Goal: Information Seeking & Learning: Learn about a topic

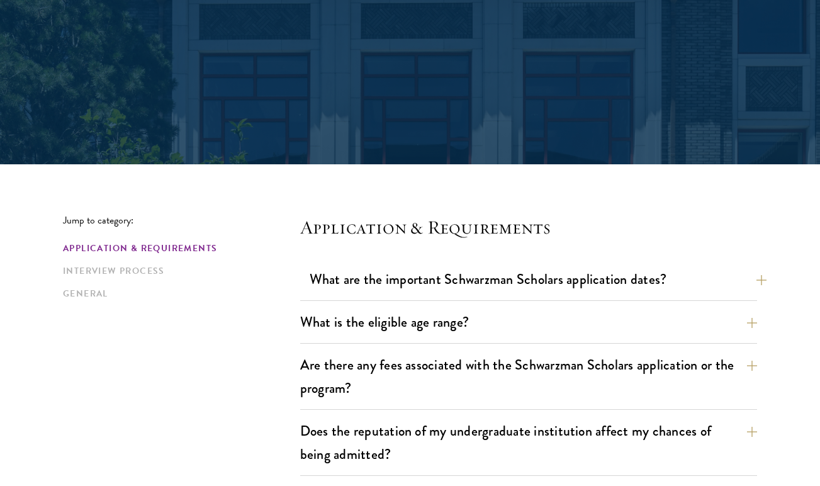
click at [350, 286] on button "What are the important Schwarzman Scholars application dates?" at bounding box center [537, 279] width 457 height 28
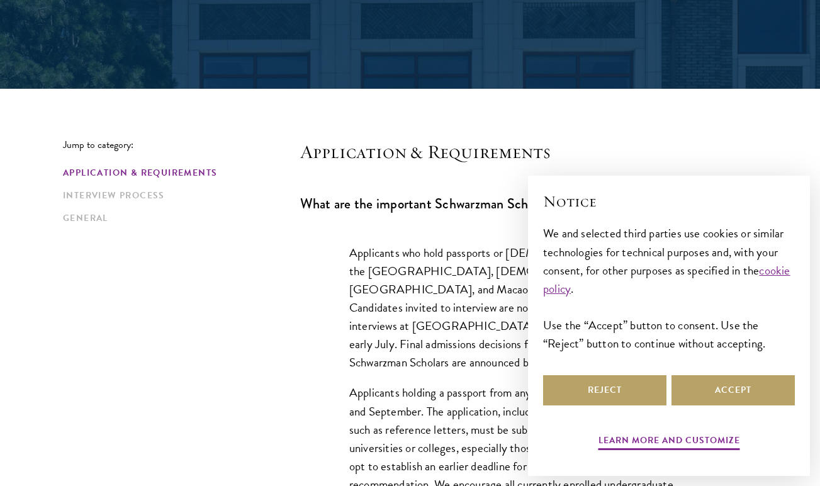
scroll to position [240, 0]
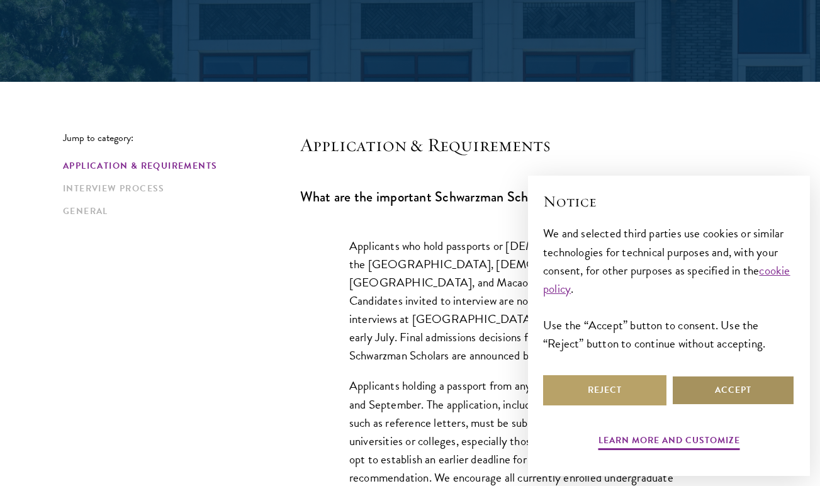
click at [683, 393] on button "Accept" at bounding box center [732, 390] width 123 height 30
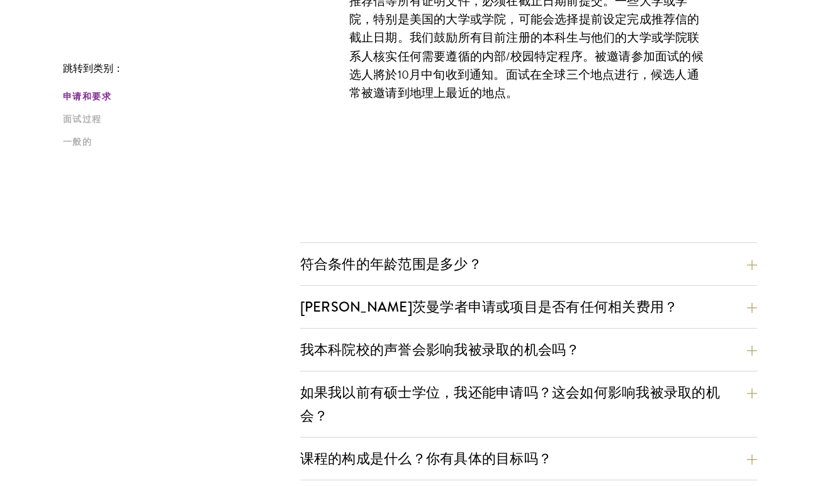
scroll to position [687, 0]
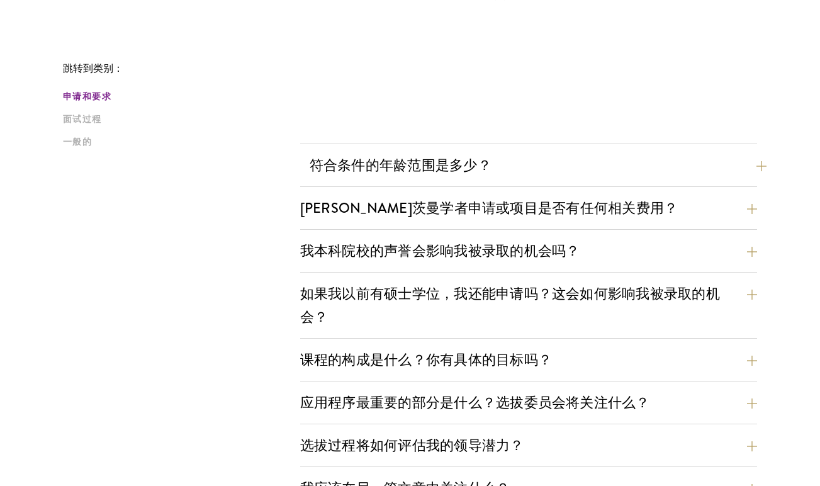
click at [566, 170] on button "符合条件的年龄范围是多少？" at bounding box center [537, 165] width 457 height 28
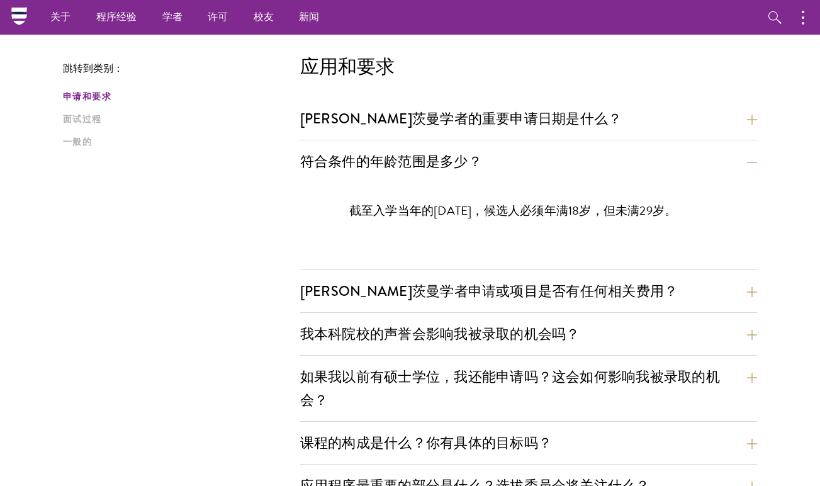
scroll to position [315, 0]
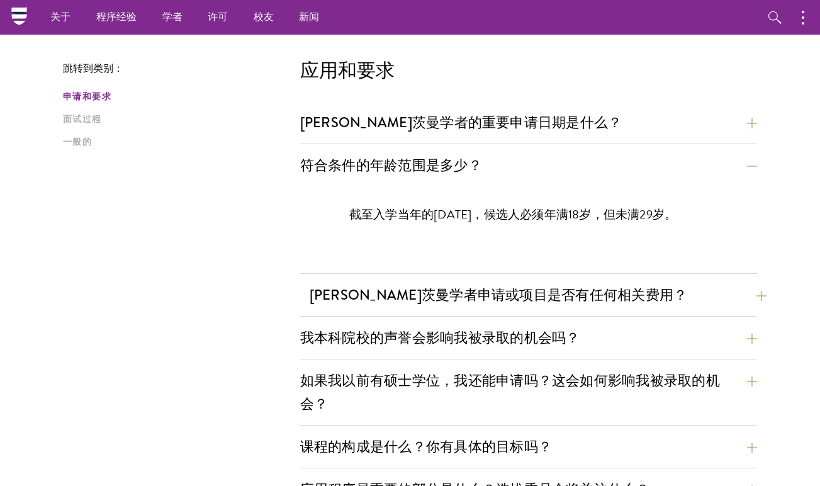
click at [467, 298] on button "[PERSON_NAME]茨曼学者申请或项目是否有任何相关费用？" at bounding box center [537, 295] width 457 height 28
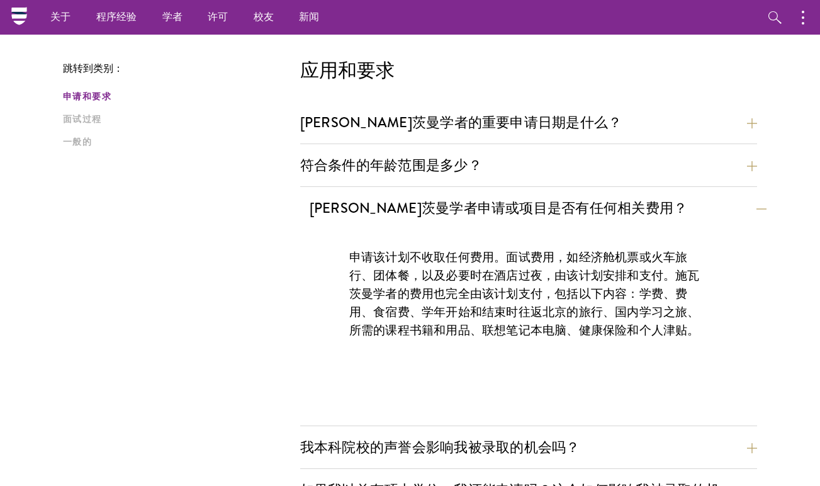
click at [601, 211] on button "[PERSON_NAME]茨曼学者申请或项目是否有任何相关费用？" at bounding box center [537, 208] width 457 height 28
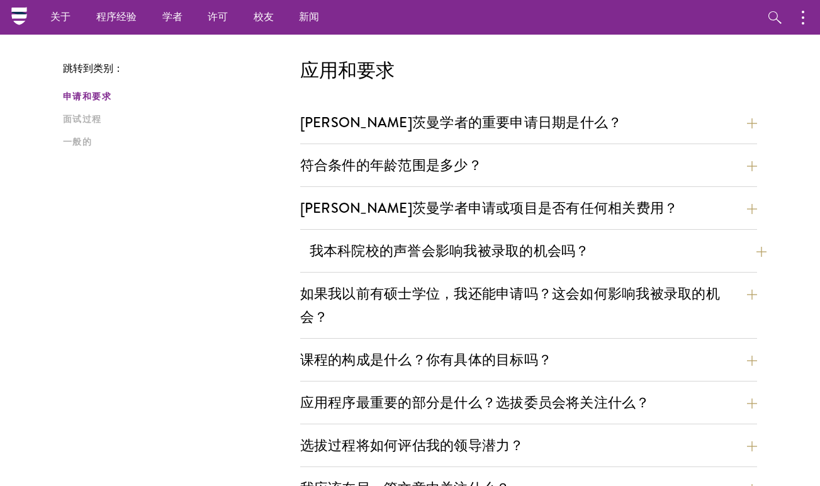
click at [589, 252] on button "我本科院校的声誉会影响我被录取的机会吗？" at bounding box center [537, 251] width 457 height 28
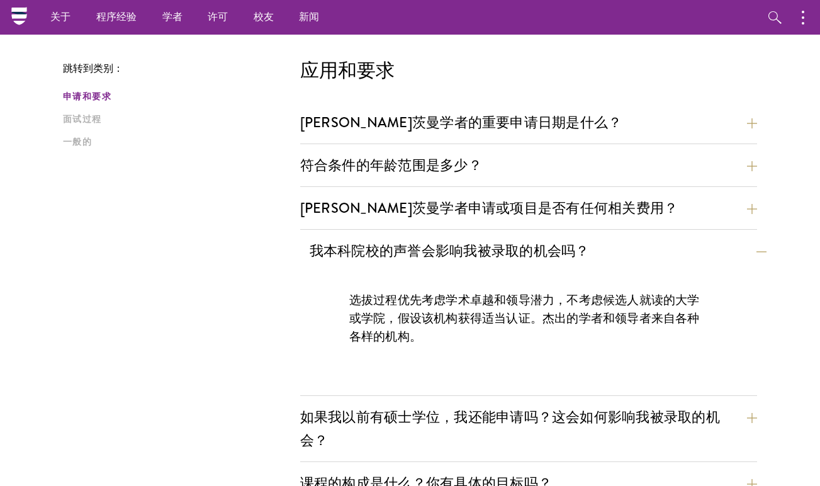
click at [589, 252] on button "我本科院校的声誉会影响我被录取的机会吗？" at bounding box center [537, 251] width 457 height 28
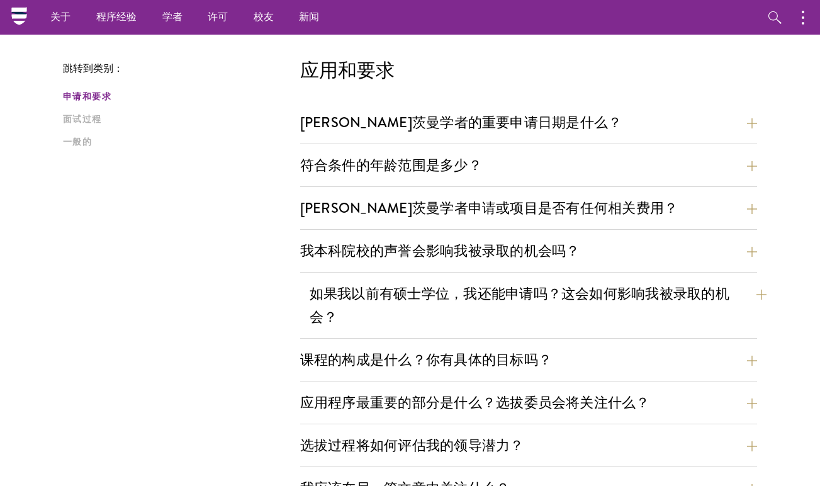
click at [571, 299] on button "如果我以前有硕士学位，我还能申请吗？这会如何影响我被录取的机会？" at bounding box center [537, 305] width 457 height 52
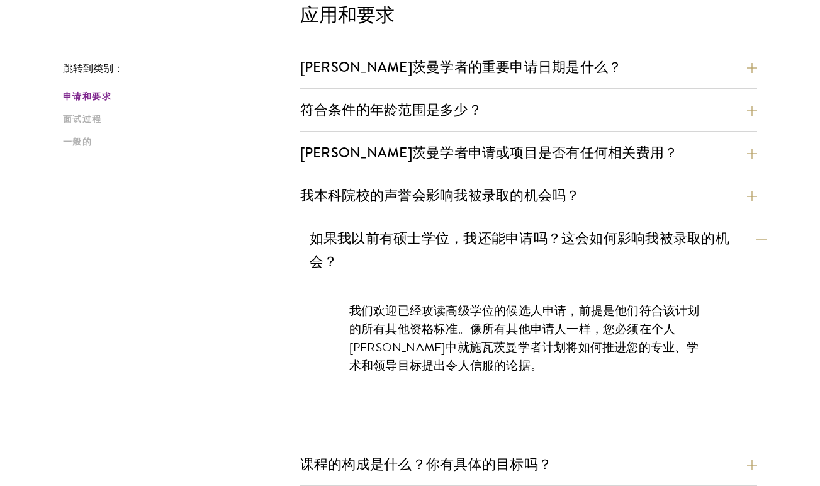
scroll to position [371, 0]
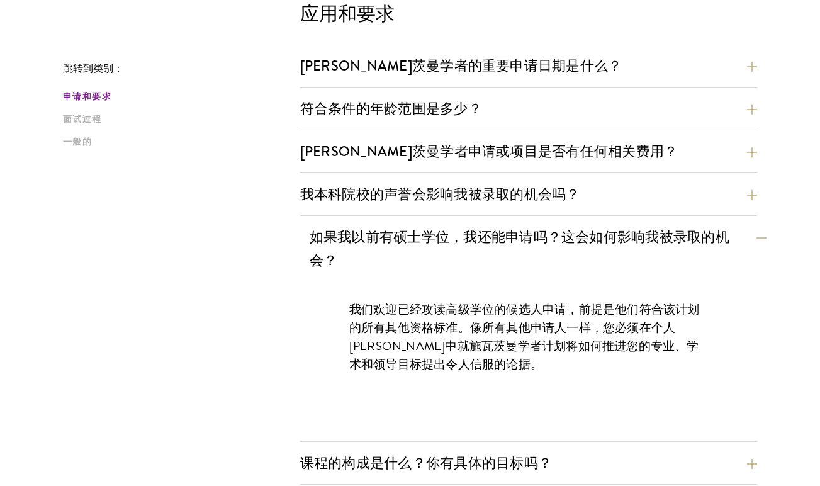
click at [583, 250] on button "如果我以前有硕士学位，我还能申请吗？这会如何影响我被录取的机会？" at bounding box center [537, 249] width 457 height 52
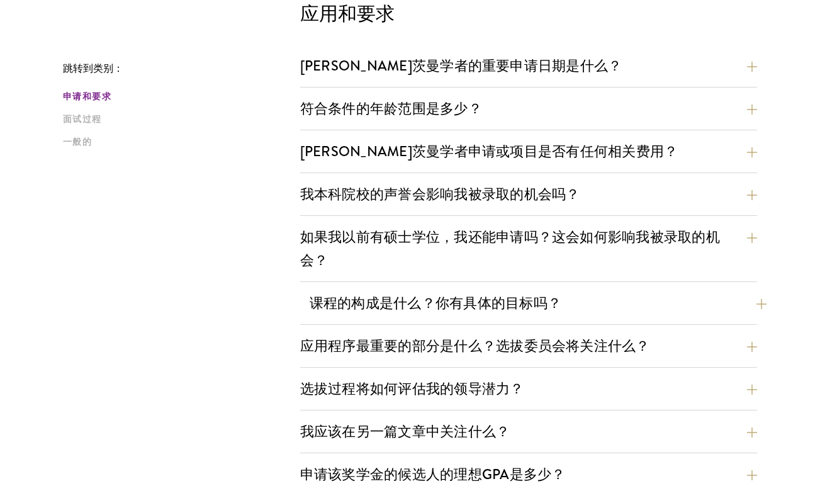
click at [571, 303] on button "课程的构成是什么？你有具体的目标吗？" at bounding box center [537, 303] width 457 height 28
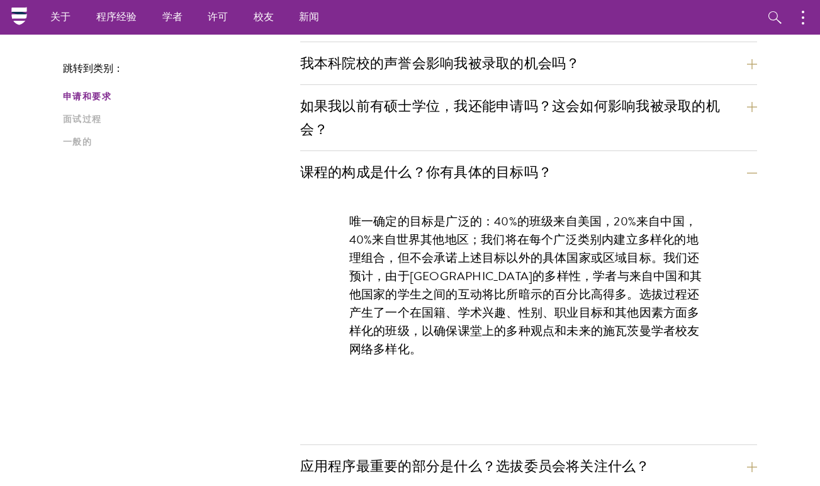
scroll to position [502, 0]
click at [591, 159] on button "课程的构成是什么？你有具体的目标吗？" at bounding box center [537, 172] width 457 height 28
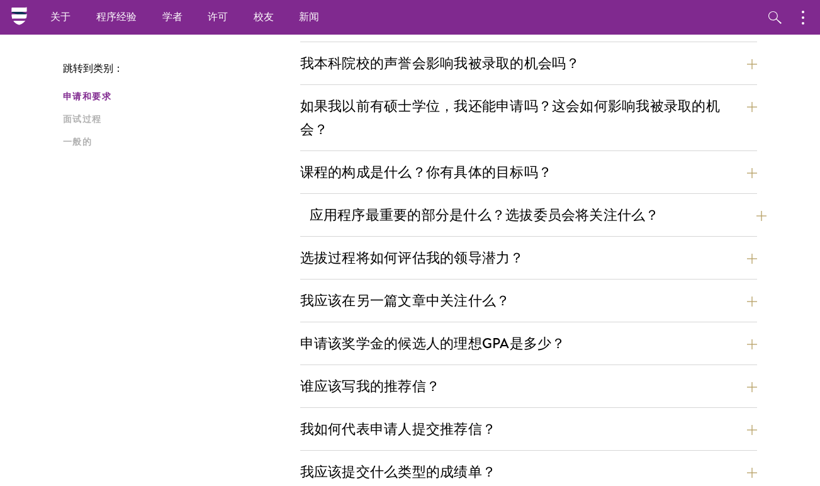
click at [574, 218] on button "应用程序最重要的部分是什么？选拔委员会将关注什么？" at bounding box center [537, 215] width 457 height 28
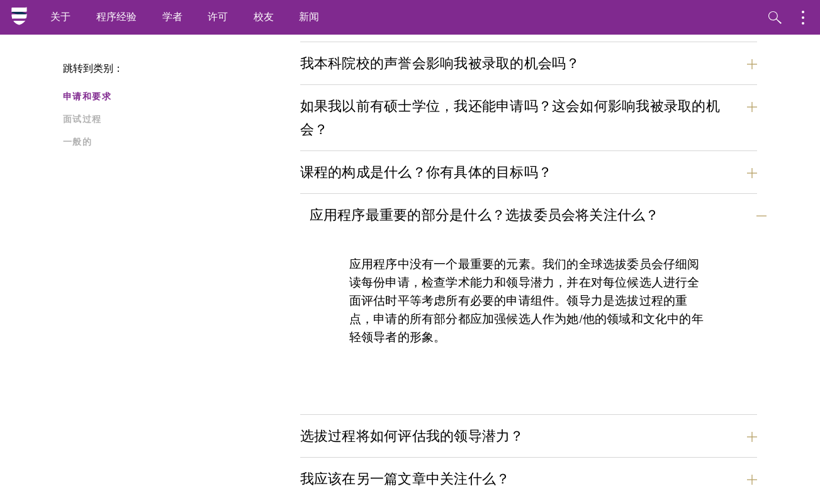
click at [685, 216] on button "应用程序最重要的部分是什么？选拔委员会将关注什么？" at bounding box center [537, 215] width 457 height 28
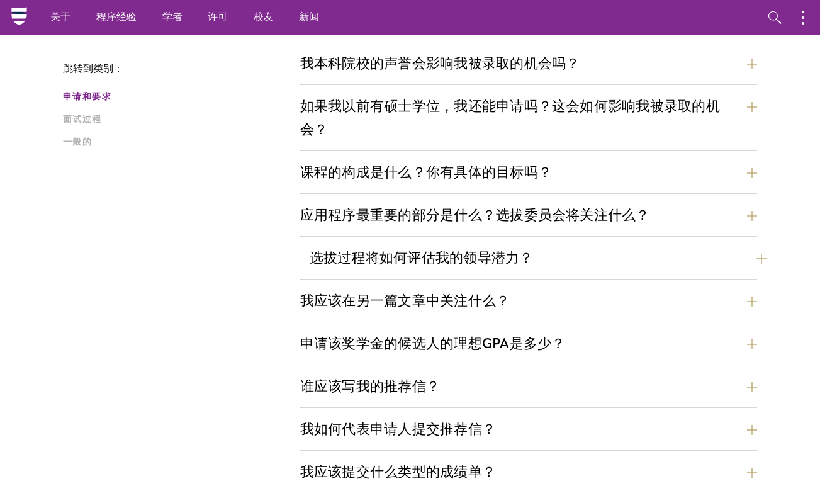
click at [643, 259] on button "选拔过程将如何评估我的领导潜力？" at bounding box center [537, 257] width 457 height 28
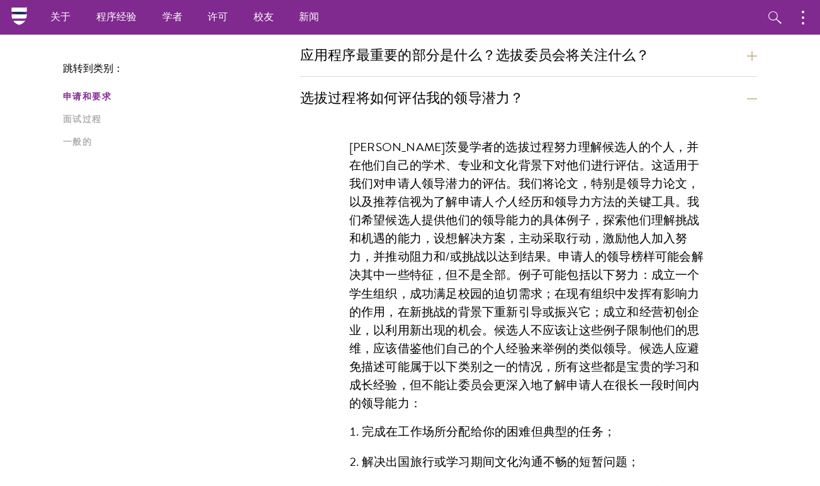
scroll to position [660, 0]
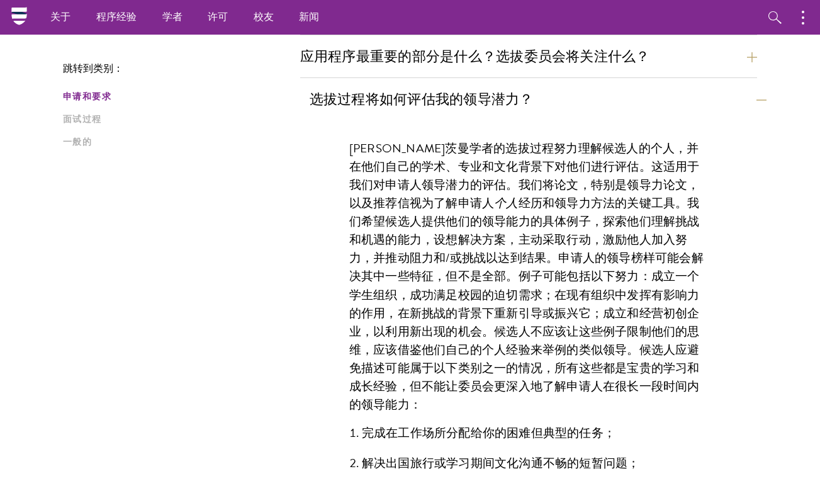
click at [693, 108] on button "选拔过程将如何评估我的领导潜力？" at bounding box center [537, 99] width 457 height 28
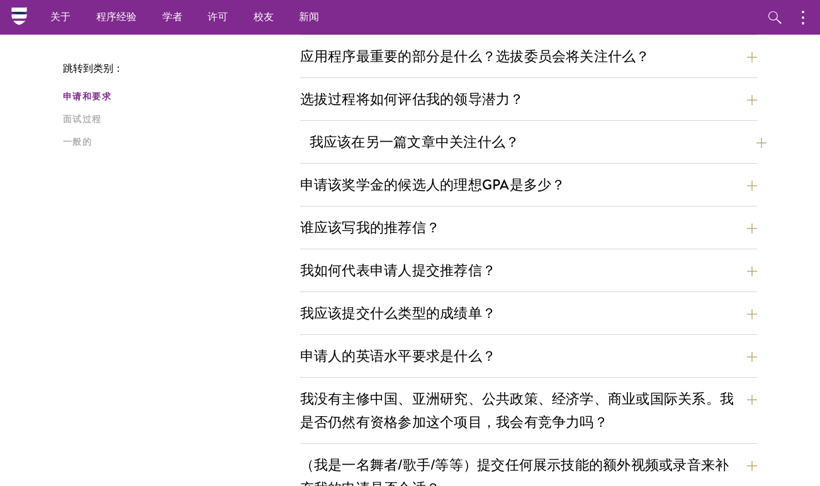
click at [664, 150] on button "我应该在另一篇文章中关注什么？" at bounding box center [537, 142] width 457 height 28
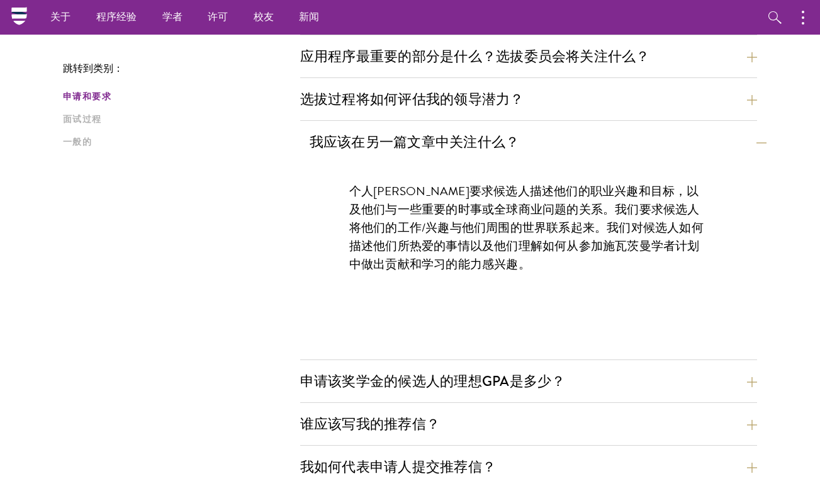
click at [664, 150] on button "我应该在另一篇文章中关注什么？" at bounding box center [537, 142] width 457 height 28
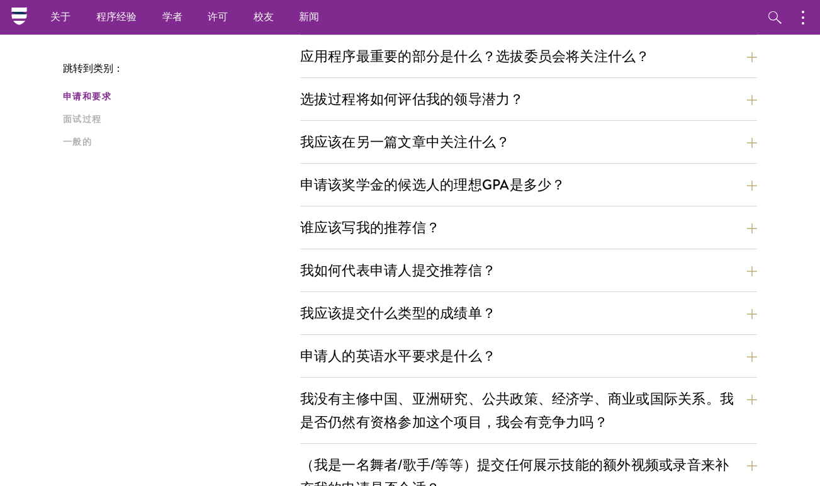
click at [637, 203] on div "申请该奖学金的候选人的理想GPA是多少？ GPA和评分实践在世界各地可能有很大差异，我们的申请人来自一系列使用不同评分标准的学校。成功的申请人必须具备学术成绩…" at bounding box center [528, 188] width 457 height 36
click at [642, 189] on button "申请该奖学金的候选人的理想GPA是多少？" at bounding box center [537, 184] width 457 height 28
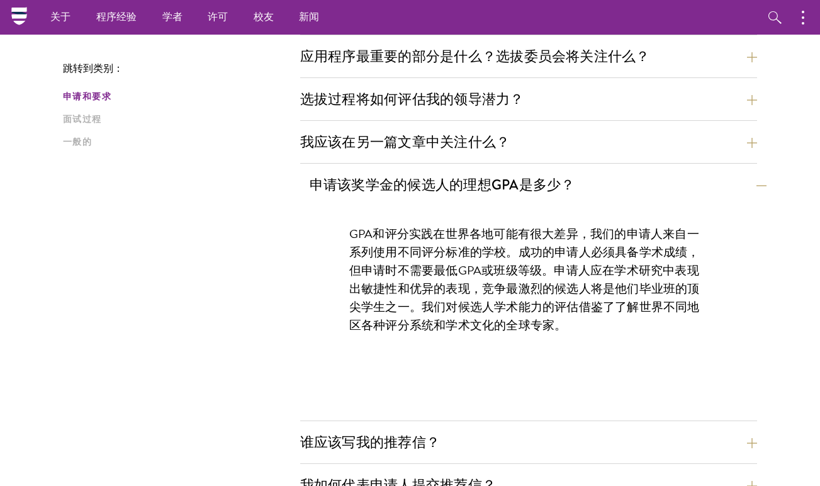
click at [642, 191] on button "申请该奖学金的候选人的理想GPA是多少？" at bounding box center [537, 184] width 457 height 28
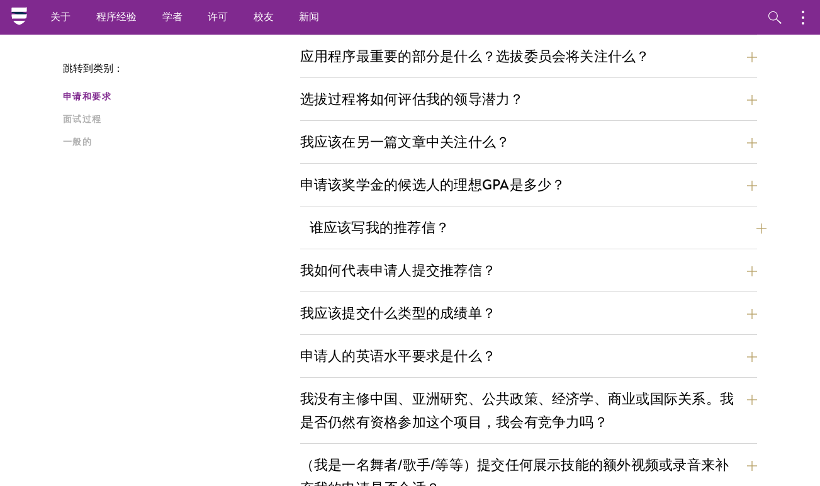
click at [615, 223] on button "谁应该写我的推荐信？" at bounding box center [537, 227] width 457 height 28
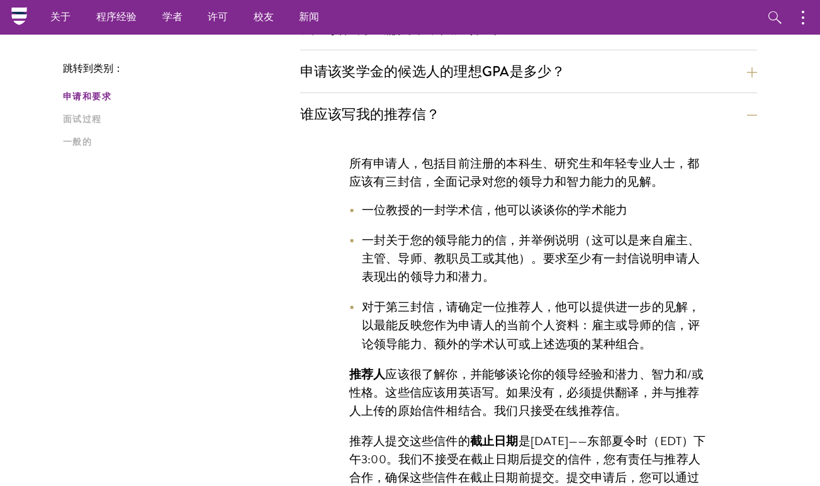
scroll to position [764, 0]
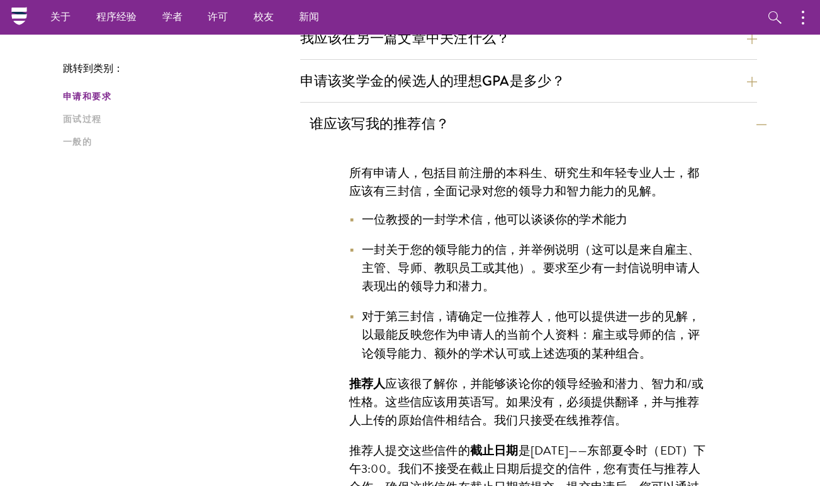
click at [637, 122] on button "谁应该写我的推荐信？" at bounding box center [537, 123] width 457 height 28
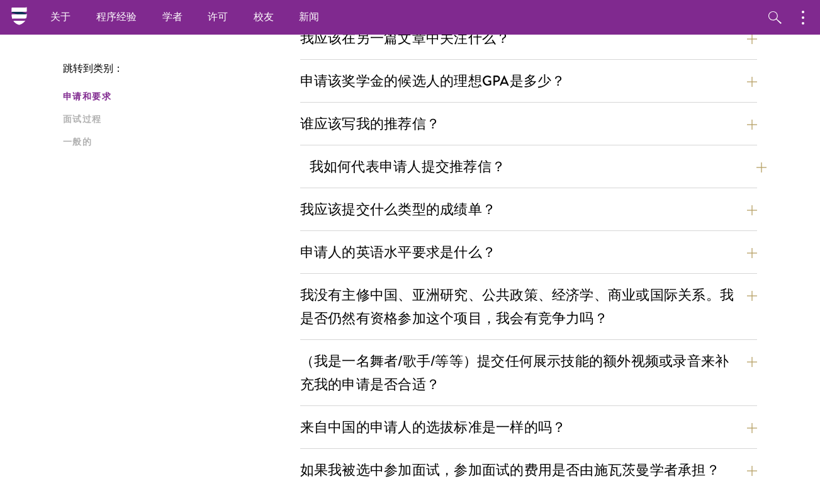
click at [611, 164] on button "我如何代表申请人提交推荐信？" at bounding box center [537, 166] width 457 height 28
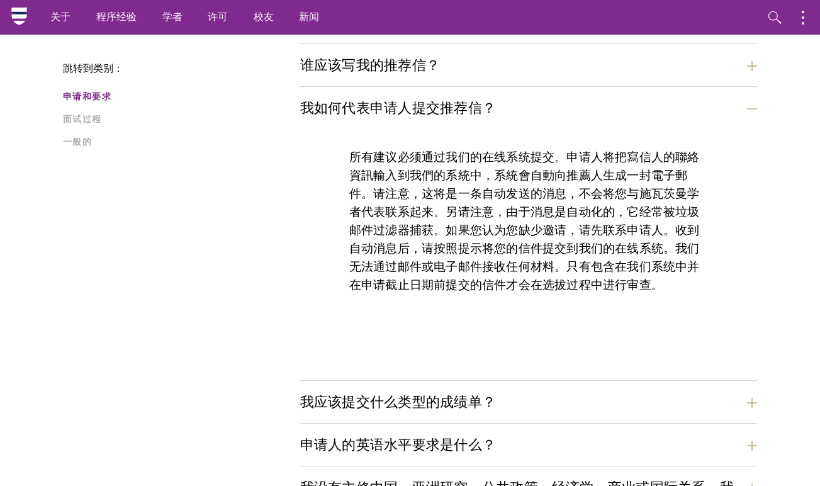
scroll to position [813, 0]
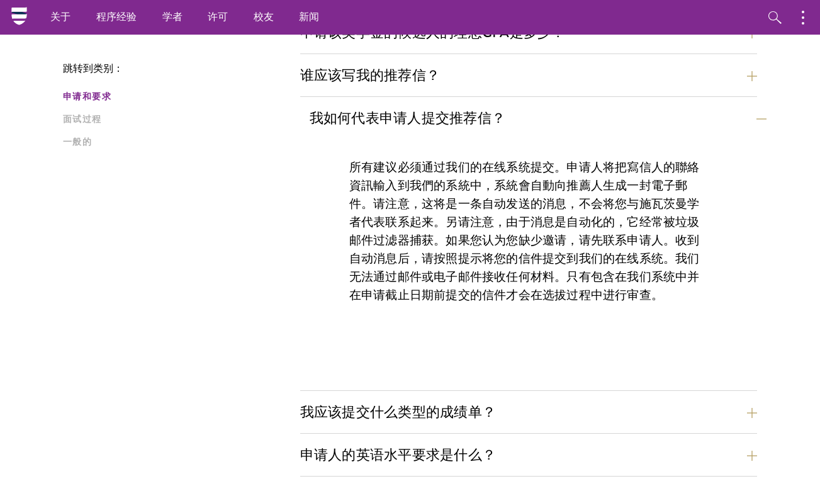
click at [609, 122] on button "我如何代表申请人提交推荐信？" at bounding box center [537, 118] width 457 height 28
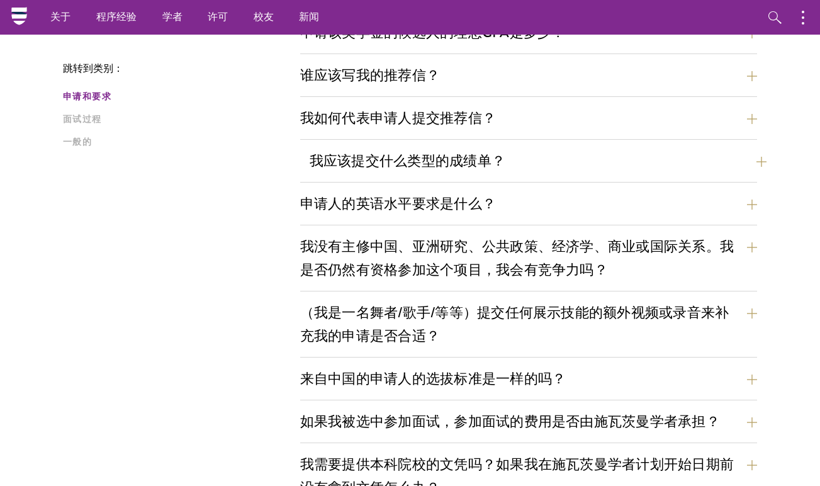
click at [586, 160] on button "我应该提交什么类型的成绩单？" at bounding box center [537, 161] width 457 height 28
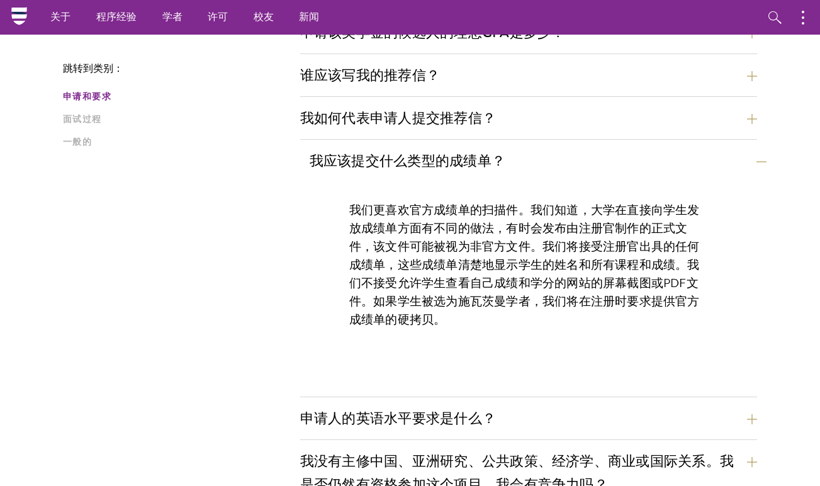
click at [586, 160] on button "我应该提交什么类型的成绩单？" at bounding box center [537, 161] width 457 height 28
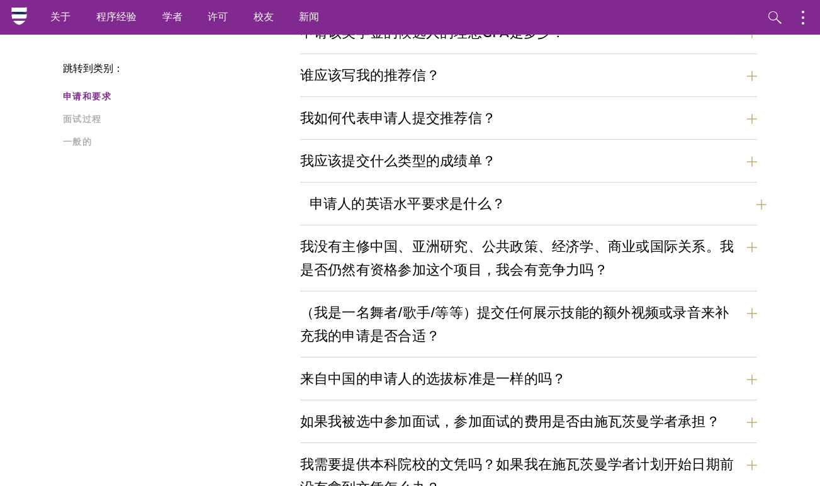
click at [573, 200] on button "申请人的英语水平要求是什么？" at bounding box center [537, 203] width 457 height 28
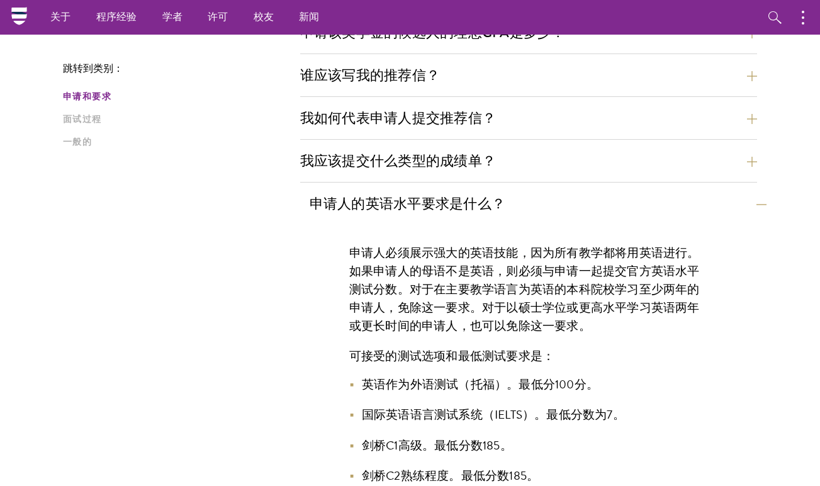
click at [573, 200] on button "申请人的英语水平要求是什么？" at bounding box center [537, 203] width 457 height 28
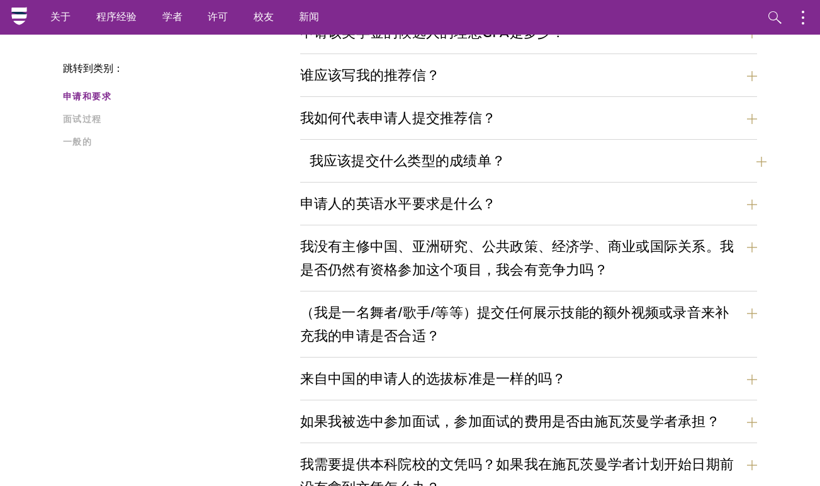
click at [586, 169] on button "我应该提交什么类型的成绩单？" at bounding box center [537, 161] width 457 height 28
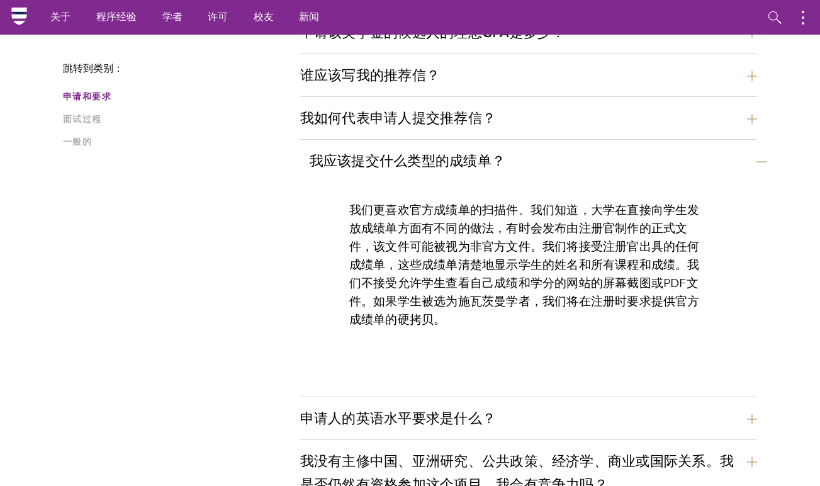
click at [586, 169] on button "我应该提交什么类型的成绩单？" at bounding box center [537, 161] width 457 height 28
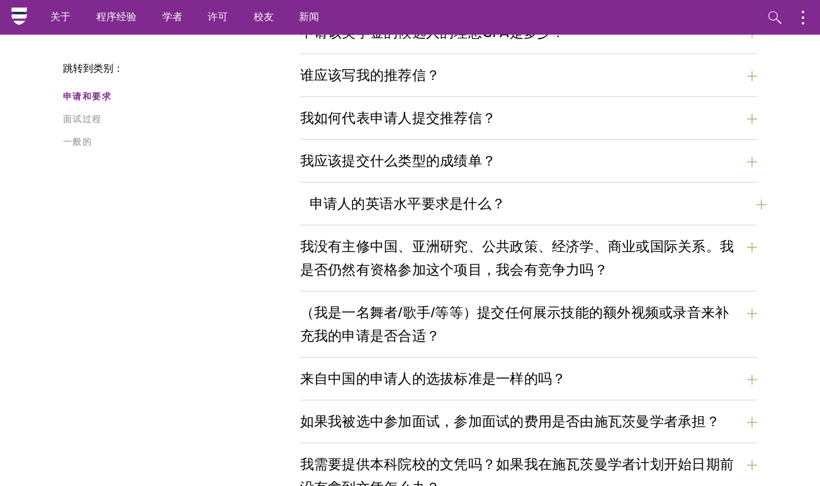
click at [578, 203] on button "申请人的英语水平要求是什么？" at bounding box center [537, 203] width 457 height 28
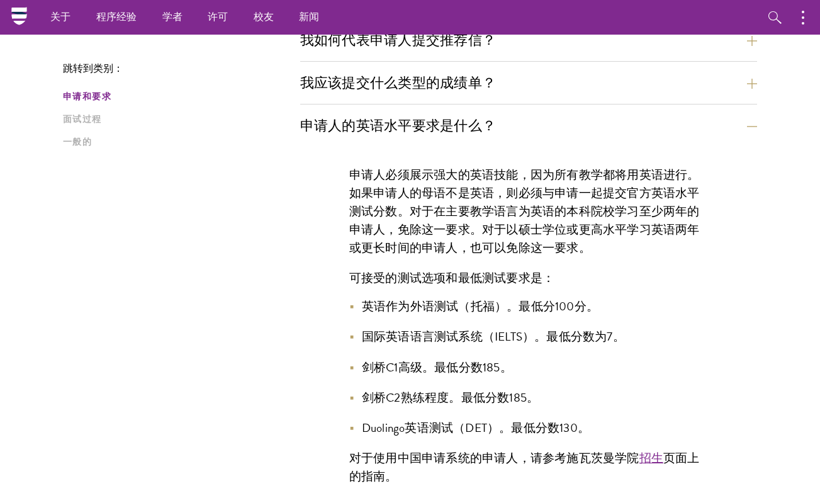
scroll to position [889, 0]
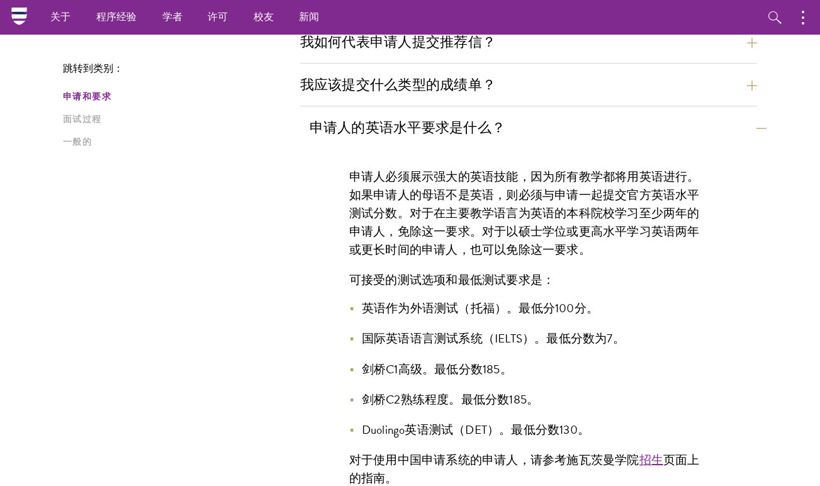
click at [596, 130] on button "申请人的英语水平要求是什么？" at bounding box center [537, 127] width 457 height 28
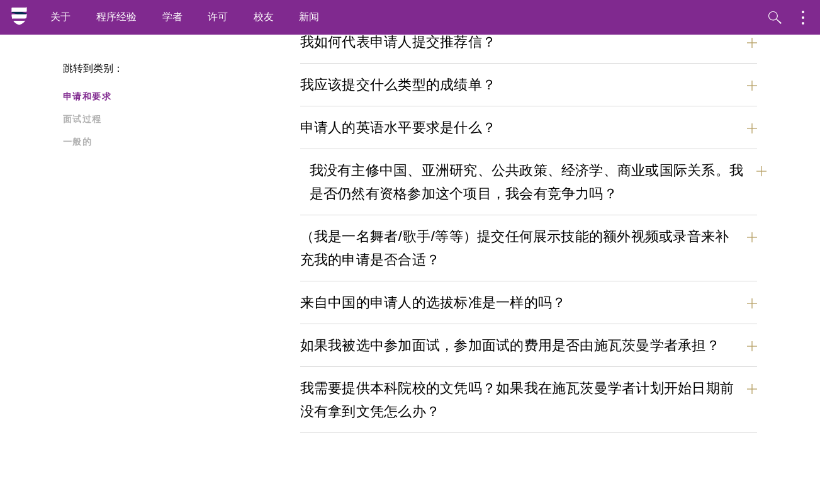
click at [610, 185] on button "我没有主修中国、亚洲研究、公共政策、经济学、商业或国际关系。我是否仍然有资格参加这个项目，我会有竞争力吗？" at bounding box center [537, 182] width 457 height 52
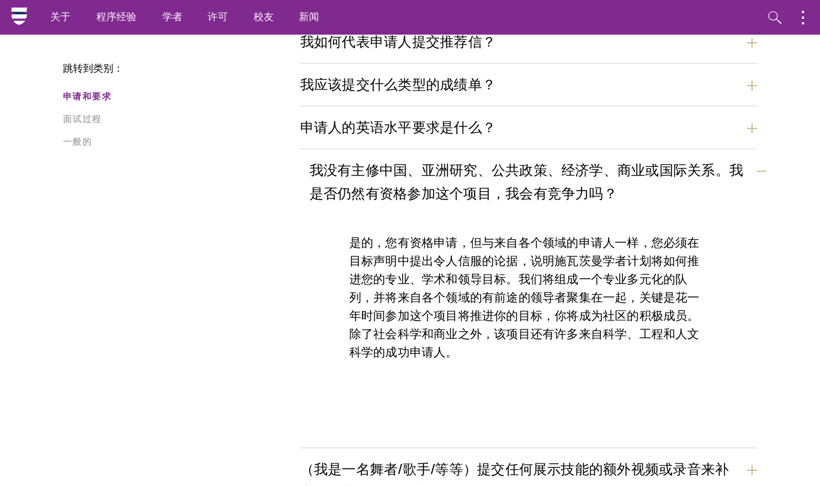
click at [615, 189] on button "我没有主修中国、亚洲研究、公共政策、经济学、商业或国际关系。我是否仍然有资格参加这个项目，我会有竞争力吗？" at bounding box center [537, 182] width 457 height 52
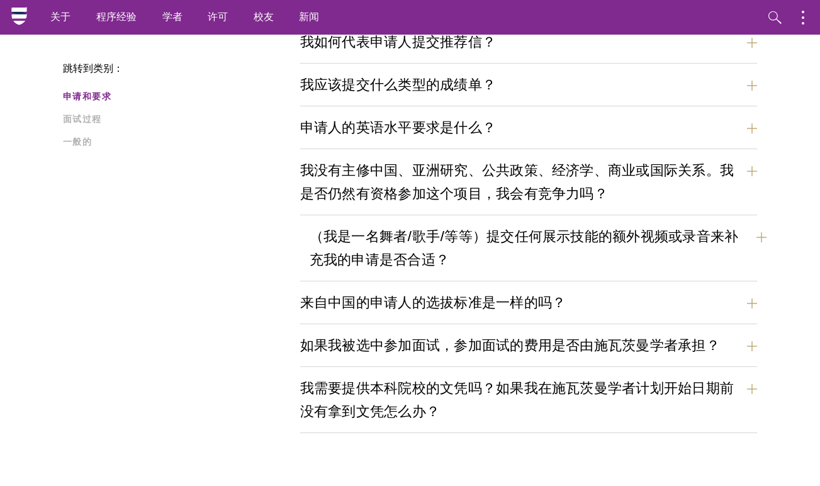
click at [611, 252] on button "（我是一名舞者/歌手/等等）提交任何展示技能的额外视频或录音来补充我的申请是否合适？" at bounding box center [537, 248] width 457 height 52
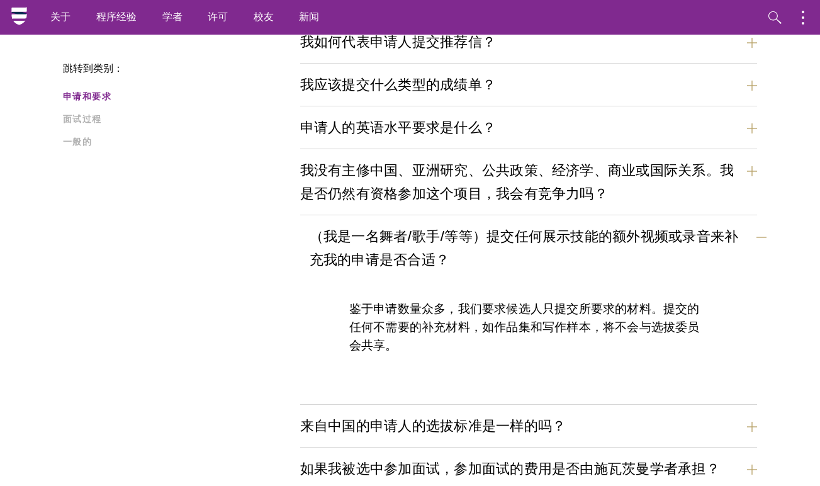
click at [611, 252] on button "（我是一名舞者/歌手/等等）提交任何展示技能的额外视频或录音来补充我的申请是否合适？" at bounding box center [537, 248] width 457 height 52
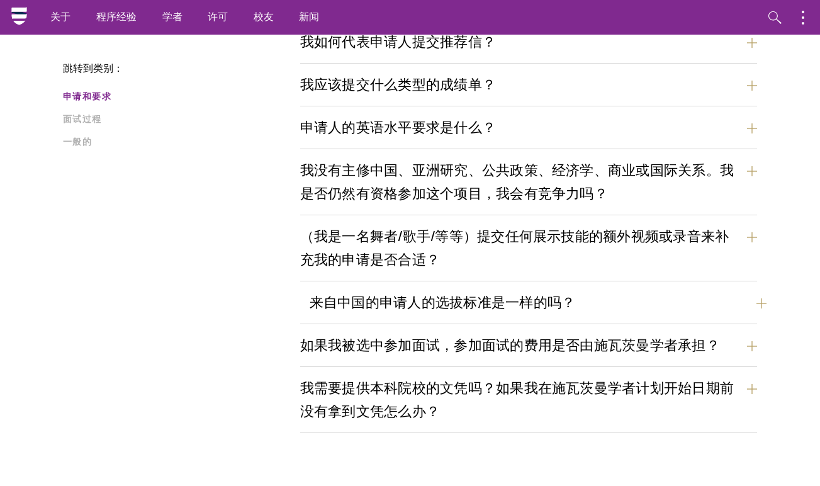
click at [600, 301] on button "来自中国的申请人的选拔标准是一样的吗？" at bounding box center [537, 302] width 457 height 28
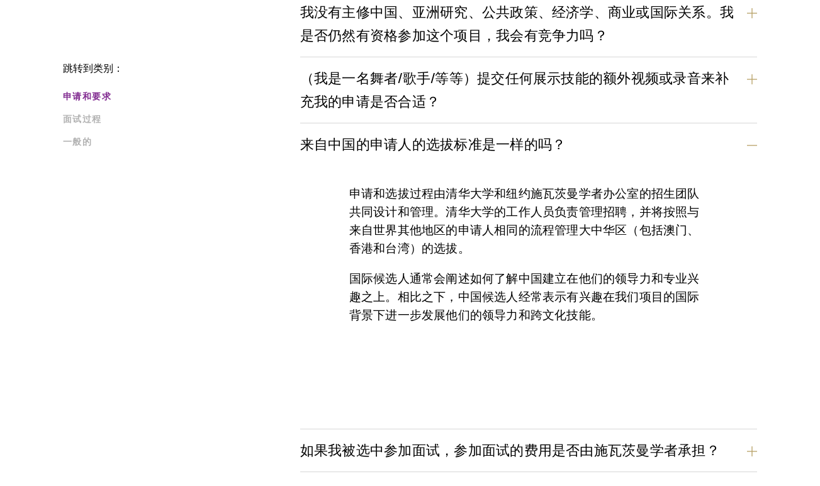
scroll to position [1046, 0]
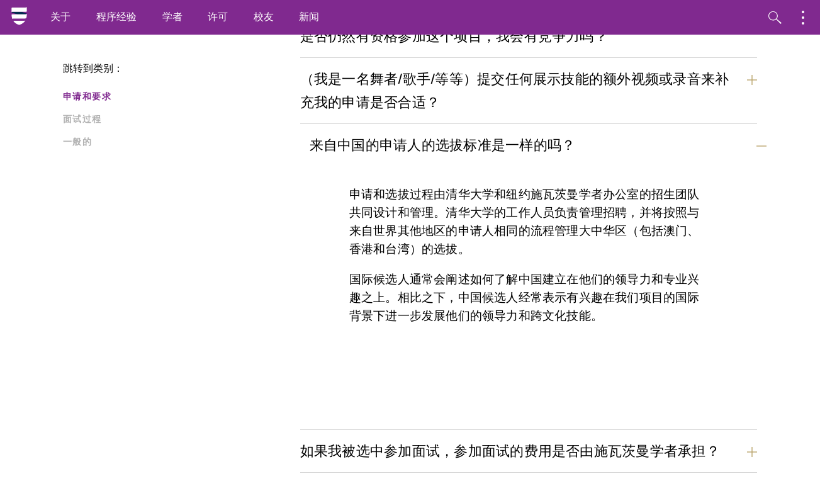
click at [645, 154] on button "来自中国的申请人的选拔标准是一样的吗？" at bounding box center [537, 145] width 457 height 28
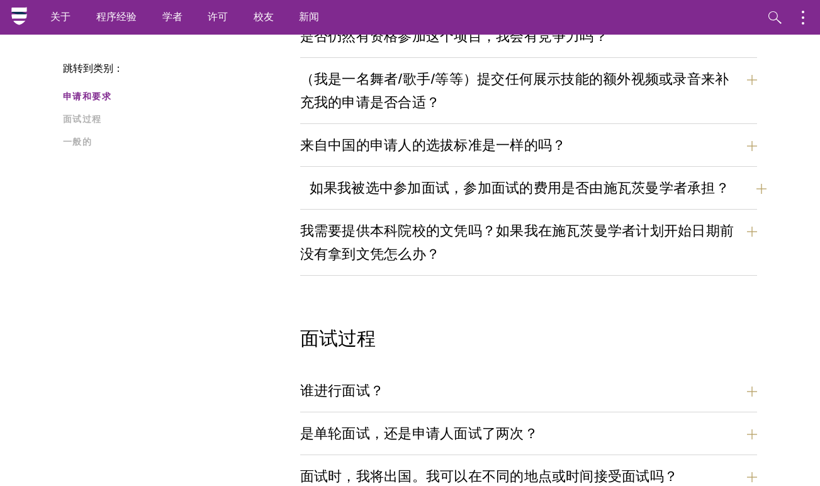
click at [633, 191] on button "如果我被选中参加面试，参加面试的费用是否由施瓦茨曼学者承担？" at bounding box center [537, 188] width 457 height 28
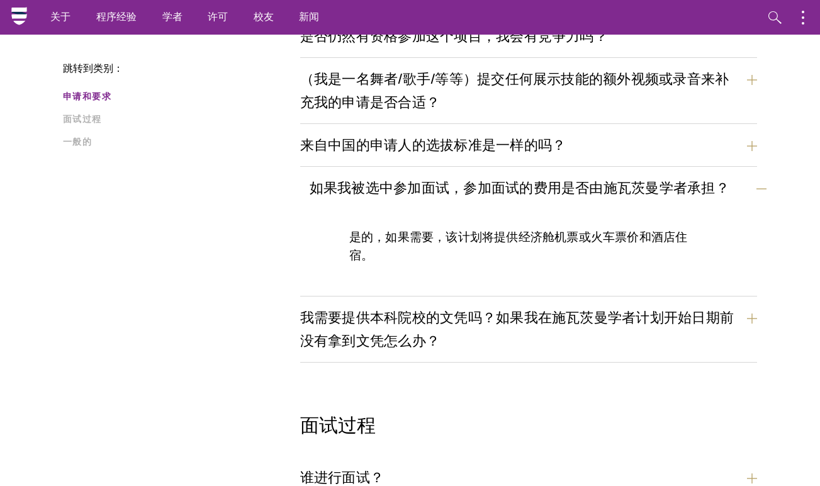
click at [715, 193] on button "如果我被选中参加面试，参加面试的费用是否由施瓦茨曼学者承担？" at bounding box center [537, 188] width 457 height 28
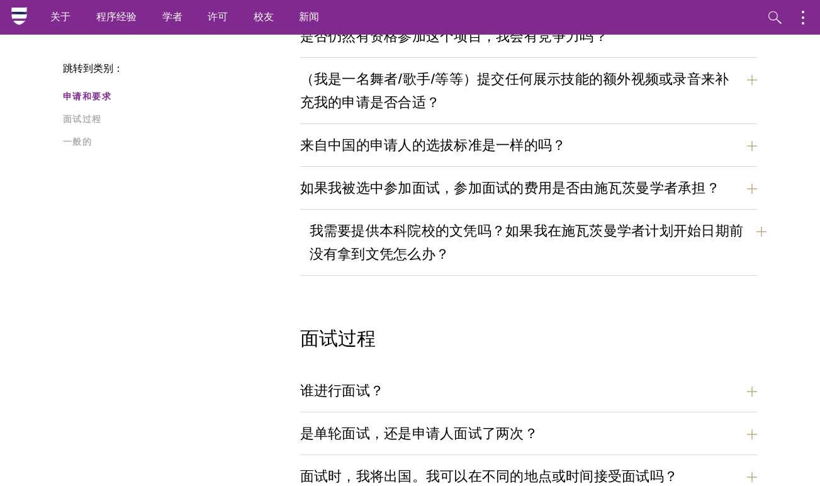
click at [684, 250] on button "我需要提供本科院校的文凭吗？如果我在施瓦茨曼学者计划开始日期前没有拿到文凭怎么办？" at bounding box center [537, 242] width 457 height 52
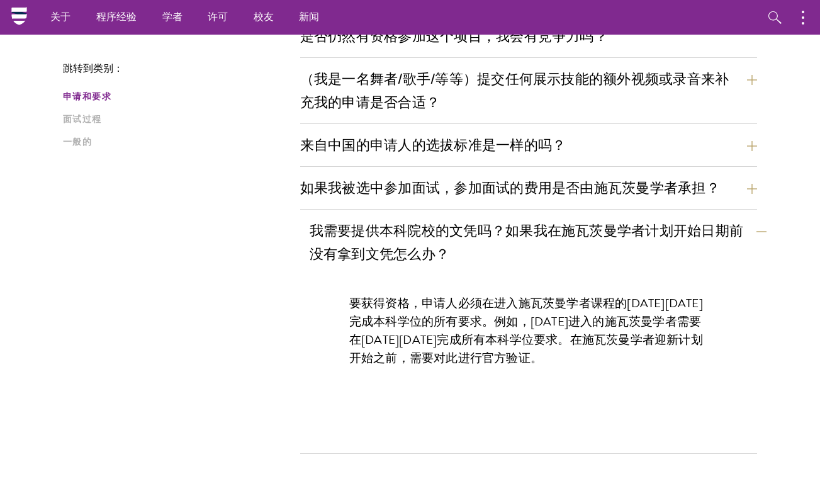
click at [684, 250] on button "我需要提供本科院校的文凭吗？如果我在施瓦茨曼学者计划开始日期前没有拿到文凭怎么办？" at bounding box center [537, 242] width 457 height 52
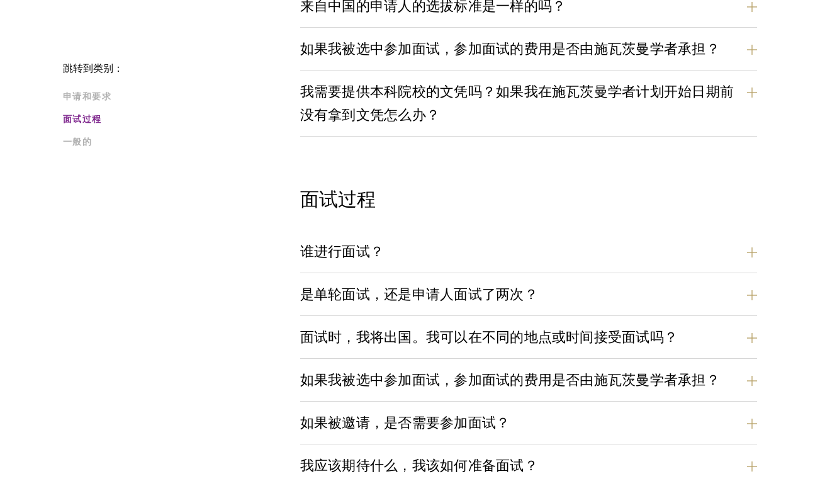
scroll to position [1193, 0]
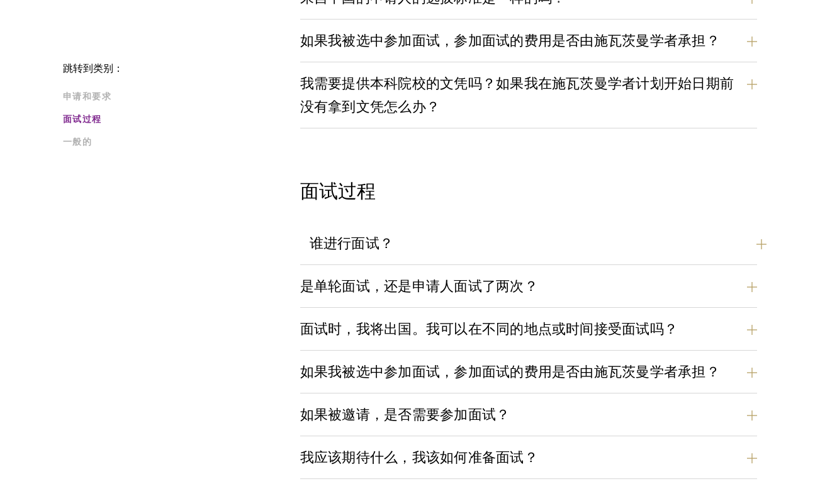
click at [690, 242] on button "谁进行面试？" at bounding box center [537, 243] width 457 height 28
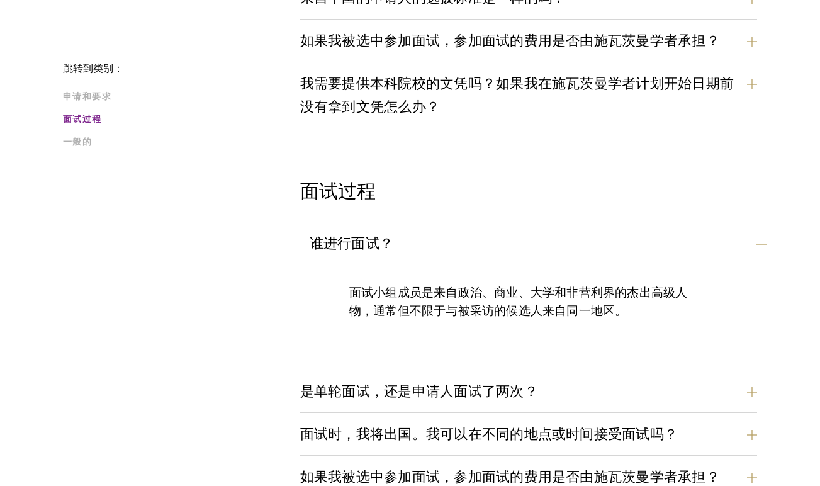
click at [690, 242] on button "谁进行面试？" at bounding box center [537, 243] width 457 height 28
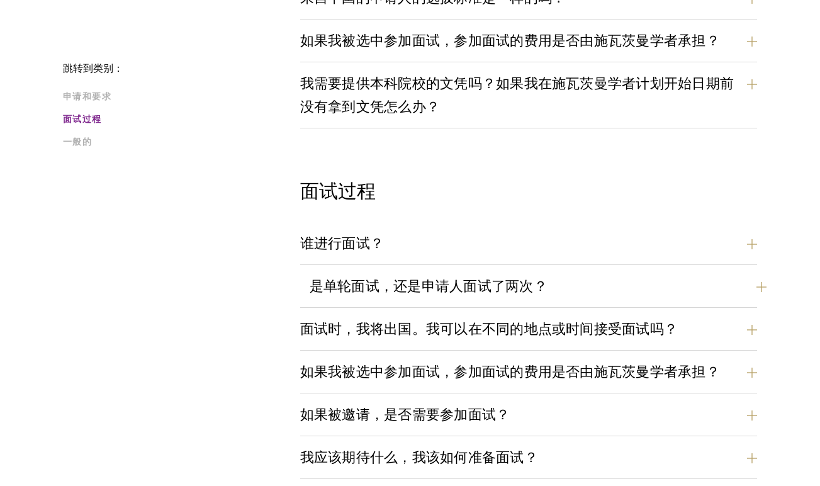
click at [660, 291] on button "是单轮面试，还是申请人面试了两次？" at bounding box center [537, 286] width 457 height 28
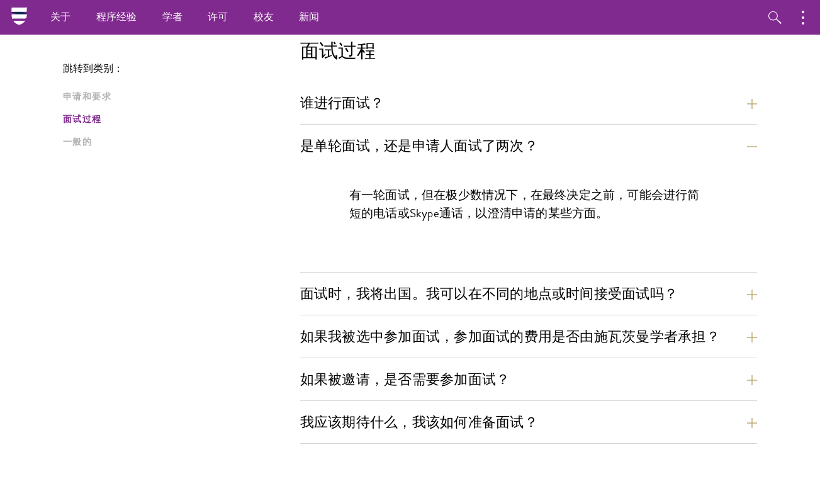
scroll to position [1333, 0]
click at [679, 157] on button "是单轮面试，还是申请人面试了两次？" at bounding box center [537, 146] width 457 height 28
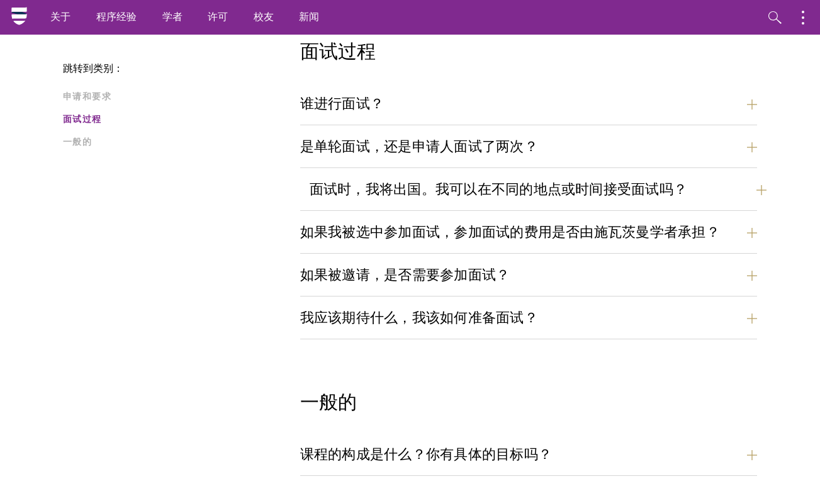
click at [671, 184] on button "面试时，我将出国。我可以在不同的地点或时间接受面试吗？" at bounding box center [537, 189] width 457 height 28
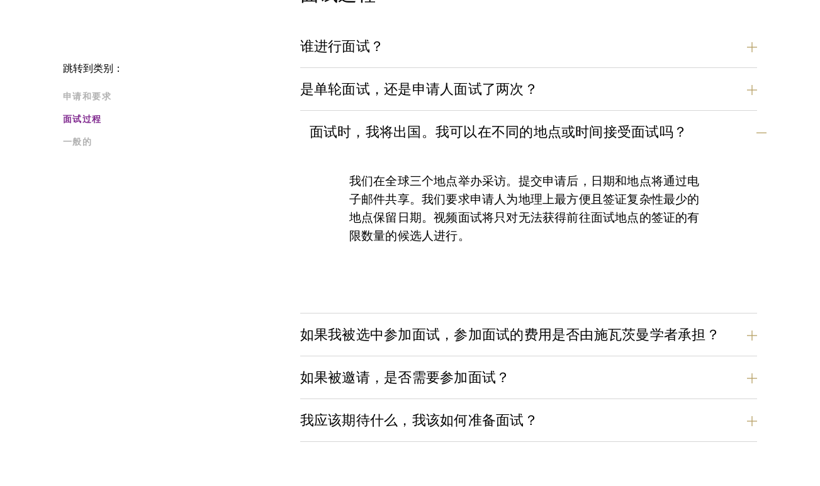
scroll to position [1391, 0]
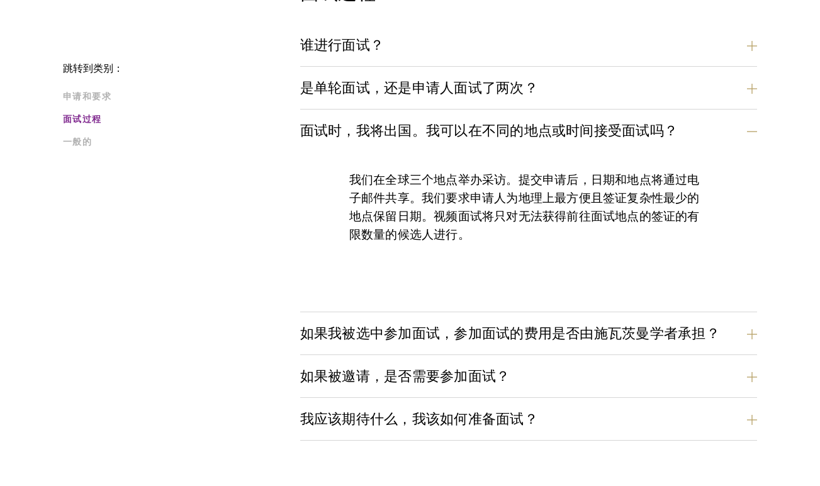
click at [698, 145] on div "面试时，我将出国。我可以在不同的地点或时间接受面试吗？ 我们在全球三个地点举办采访。提交申请后，日期和地点将通过电子邮件共享。我们要求申请人为地理上最方便且签…" at bounding box center [528, 214] width 457 height 196
click at [702, 133] on button "面试时，我将出国。我可以在不同的地点或时间接受面试吗？" at bounding box center [537, 130] width 457 height 28
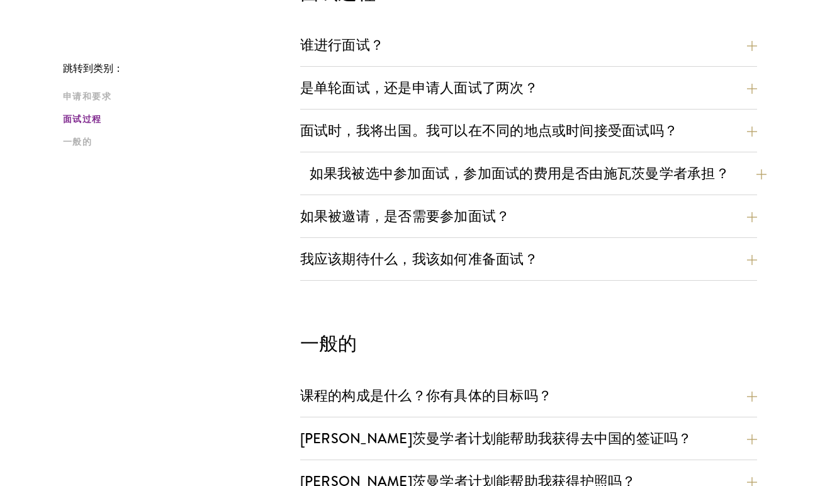
click at [693, 181] on button "如果我被选中参加面试，参加面试的费用是否由施瓦茨曼学者承担？" at bounding box center [537, 173] width 457 height 28
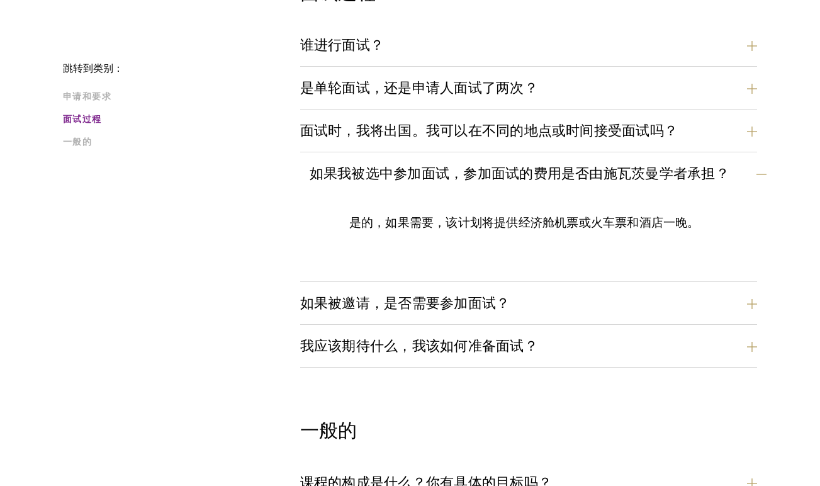
click at [711, 180] on button "如果我被选中参加面试，参加面试的费用是否由施瓦茨曼学者承担？" at bounding box center [537, 173] width 457 height 28
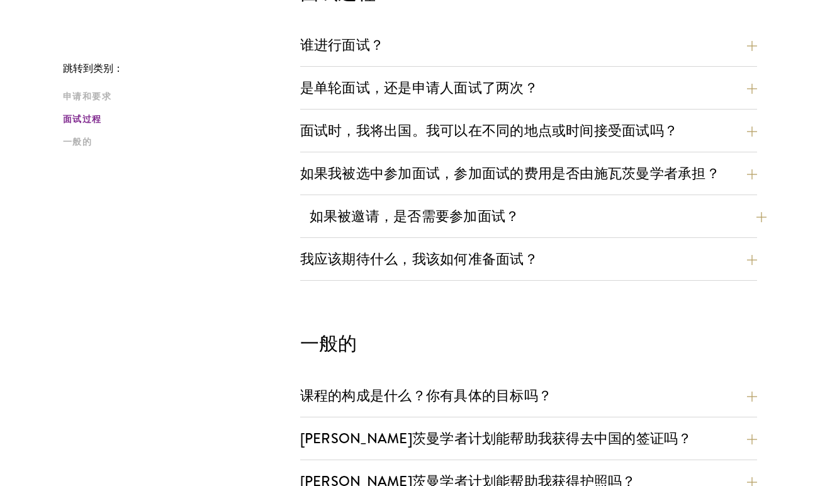
click at [696, 226] on button "如果被邀请，是否需要参加面试？" at bounding box center [537, 216] width 457 height 28
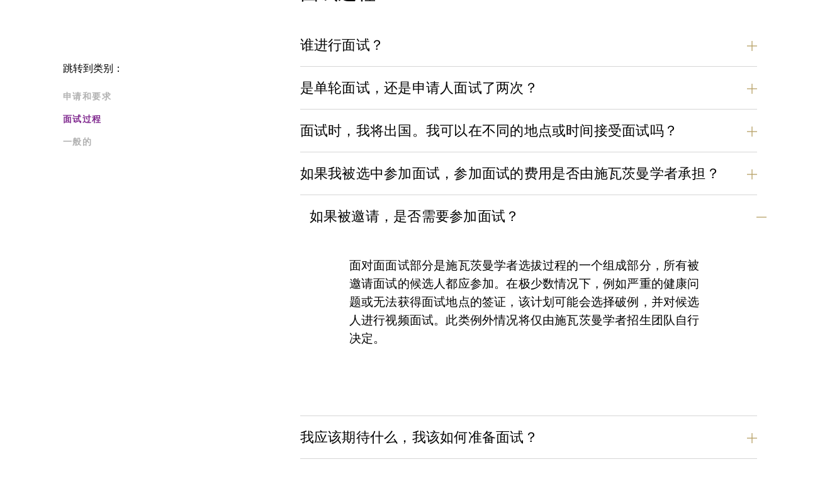
click at [696, 226] on button "如果被邀请，是否需要参加面试？" at bounding box center [537, 216] width 457 height 28
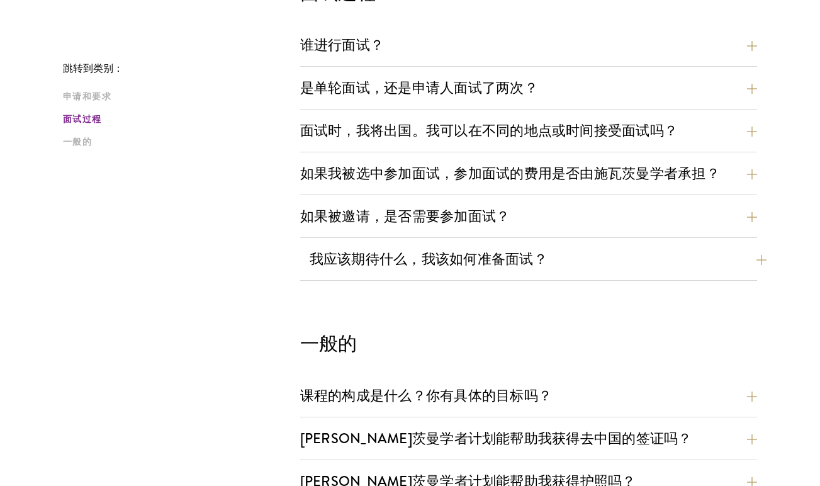
click at [685, 264] on button "我应该期待什么，我该如何准备面试？" at bounding box center [537, 259] width 457 height 28
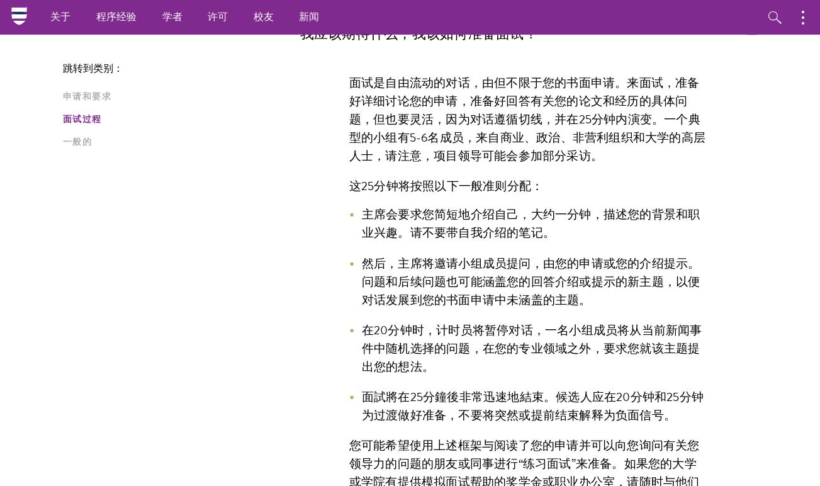
scroll to position [1565, 0]
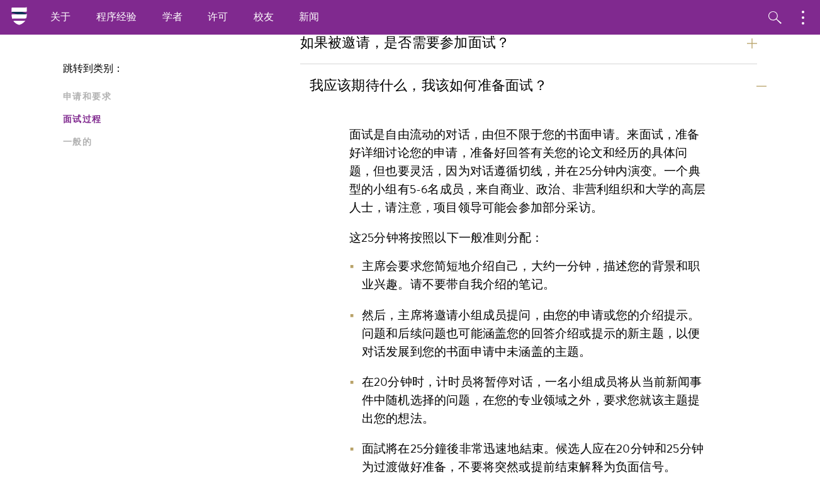
click at [729, 83] on button "我应该期待什么，我该如何准备面试？" at bounding box center [537, 85] width 457 height 28
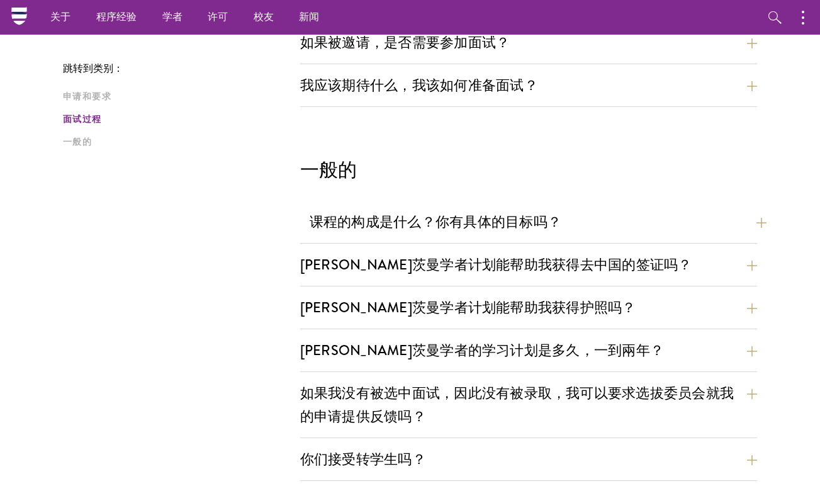
click at [654, 231] on button "课程的构成是什么？你有具体的目标吗？" at bounding box center [537, 222] width 457 height 28
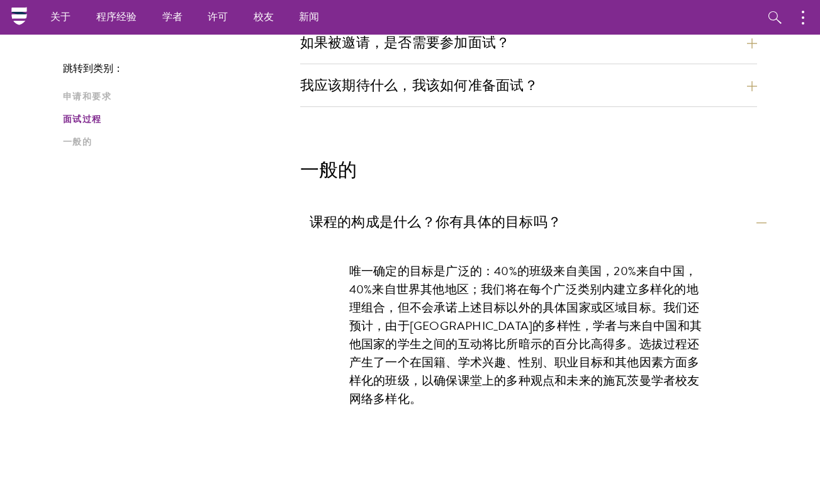
click at [654, 231] on button "课程的构成是什么？你有具体的目标吗？" at bounding box center [537, 222] width 457 height 28
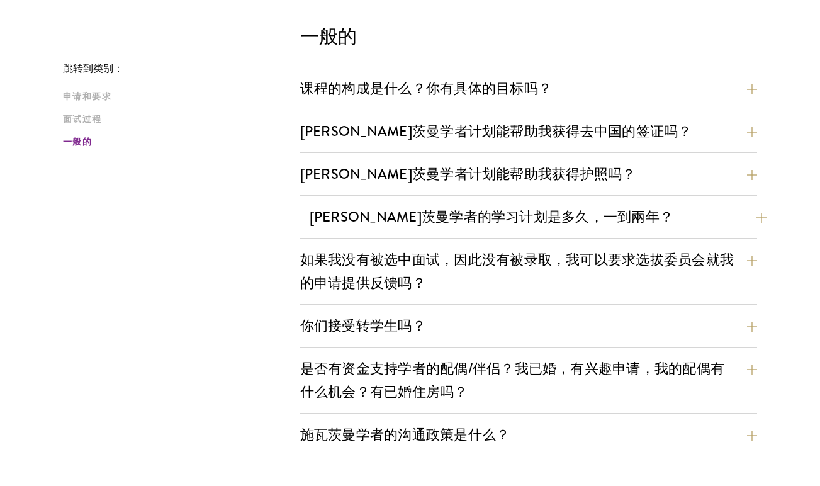
scroll to position [1700, 0]
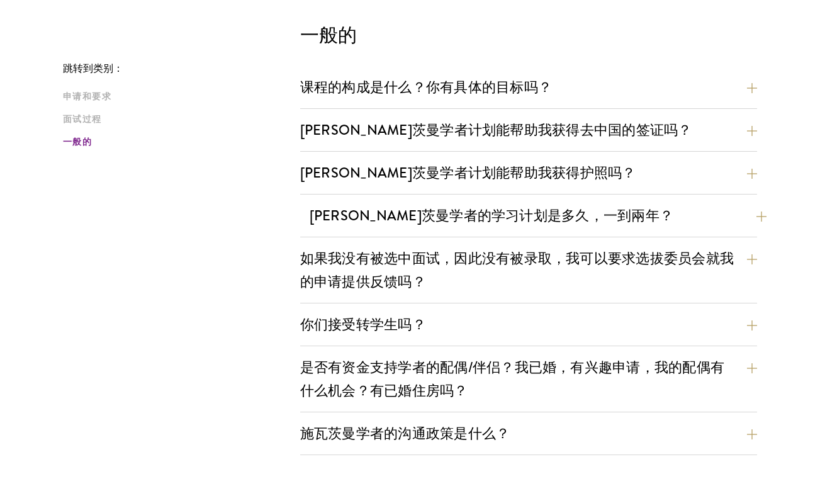
click at [660, 211] on button "[PERSON_NAME]茨曼学者的学习计划是多久，一到兩年？" at bounding box center [537, 215] width 457 height 28
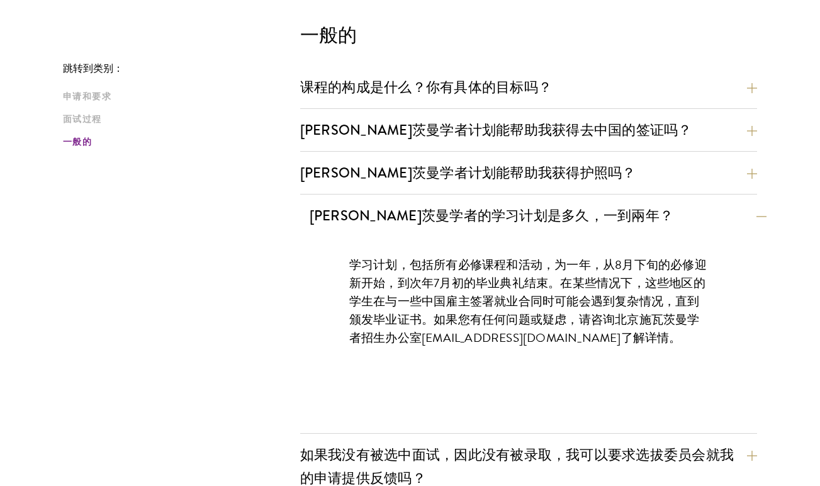
click at [657, 218] on button "[PERSON_NAME]茨曼学者的学习计划是多久，一到兩年？" at bounding box center [537, 215] width 457 height 28
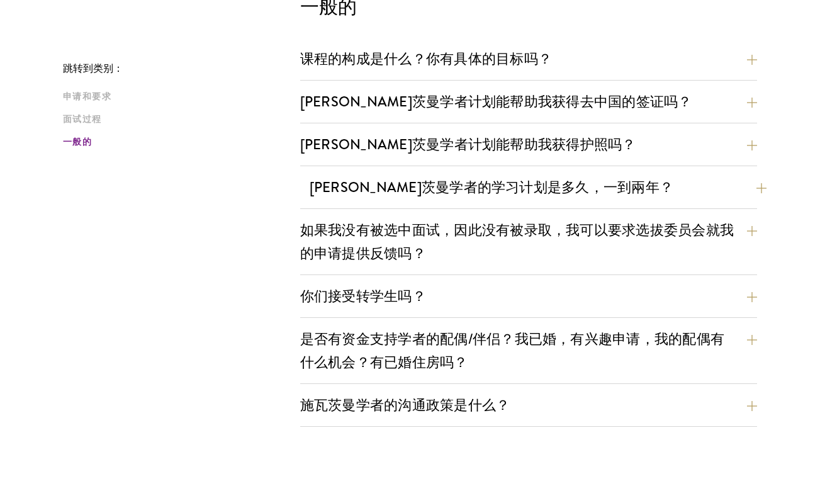
scroll to position [1747, 0]
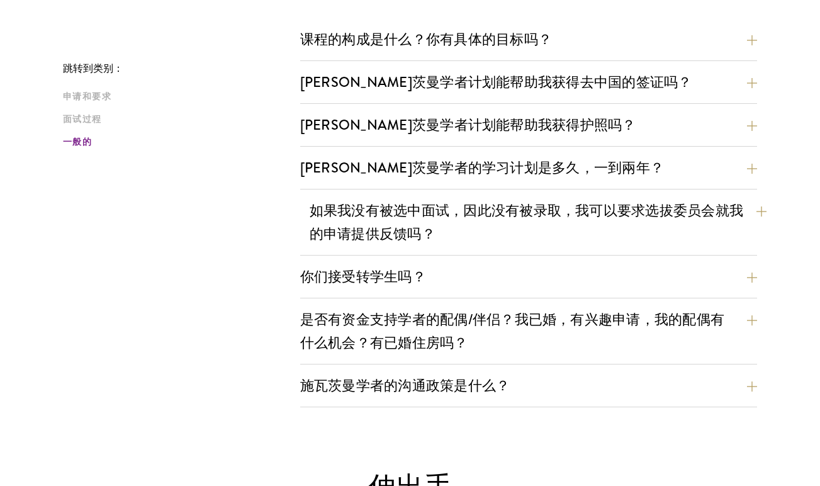
click at [649, 227] on button "如果我没有被选中面试，因此没有被录取，我可以要求选拔委员会就我的申请提供反馈吗？" at bounding box center [537, 222] width 457 height 52
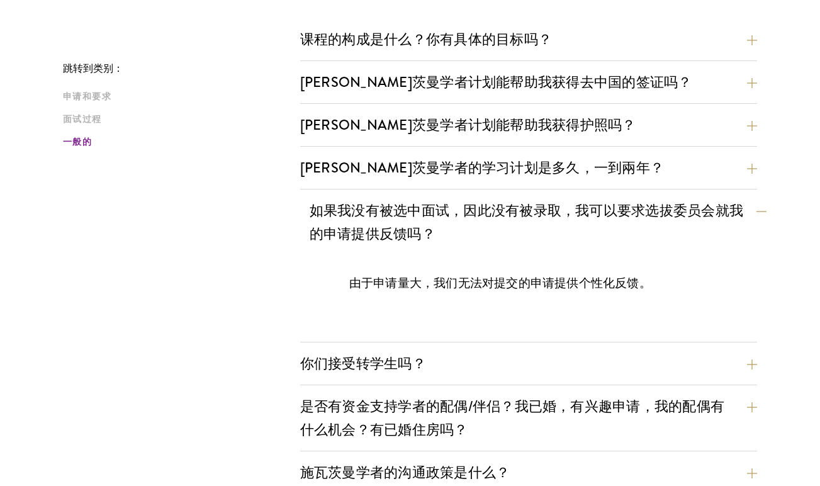
click at [649, 227] on button "如果我没有被选中面试，因此没有被录取，我可以要求选拔委员会就我的申请提供反馈吗？" at bounding box center [537, 222] width 457 height 52
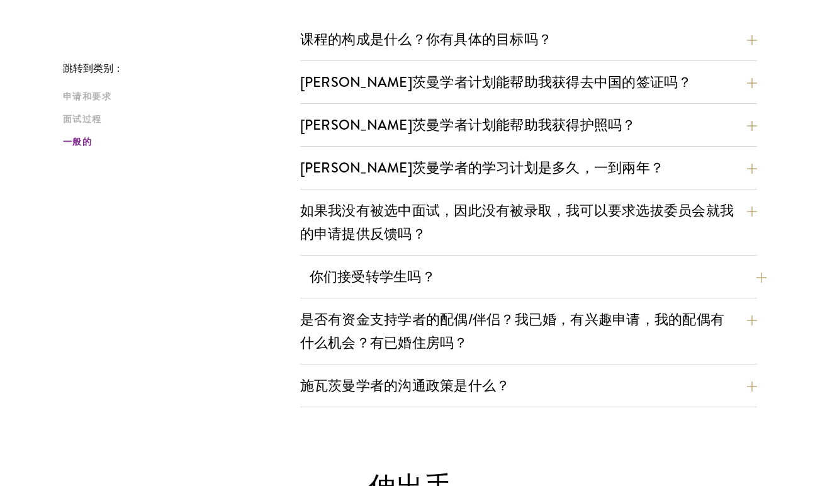
click at [640, 264] on button "你们接受转学生吗？" at bounding box center [537, 276] width 457 height 28
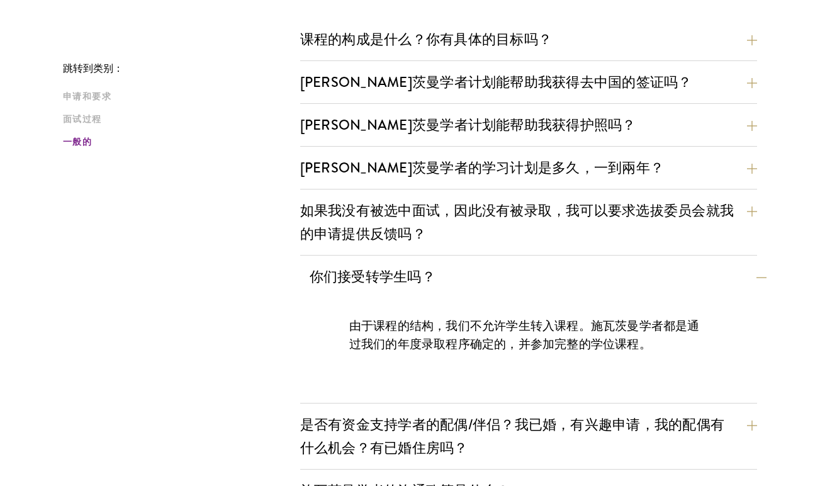
click at [640, 264] on button "你们接受转学生吗？" at bounding box center [537, 276] width 457 height 28
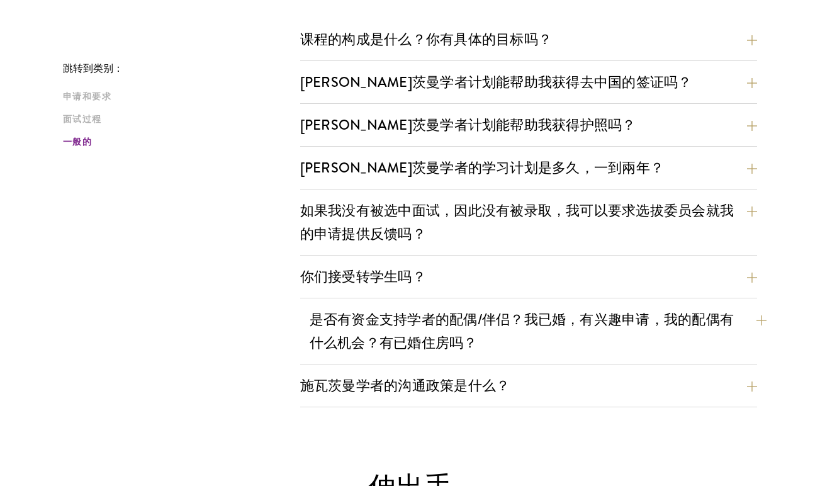
click at [627, 334] on button "是否有资金支持学者的配偶/伴侣？我已婚，有兴趣申请，我的配偶有什么机会？有已婚住房吗？" at bounding box center [537, 331] width 457 height 52
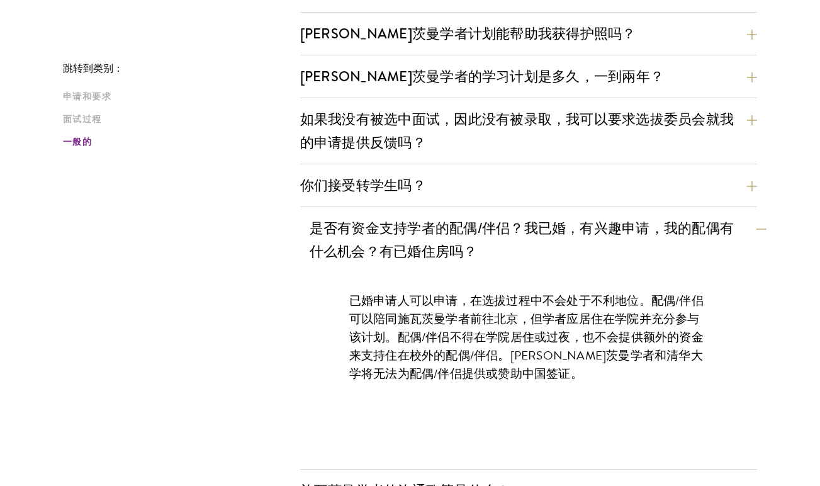
scroll to position [1842, 0]
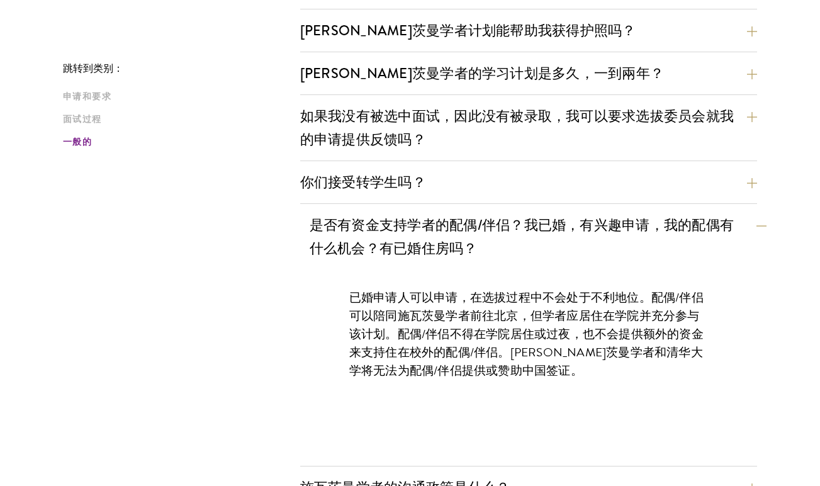
click at [655, 230] on button "是否有资金支持学者的配偶/伴侣？我已婚，有兴趣申请，我的配偶有什么机会？有已婚住房吗？" at bounding box center [537, 237] width 457 height 52
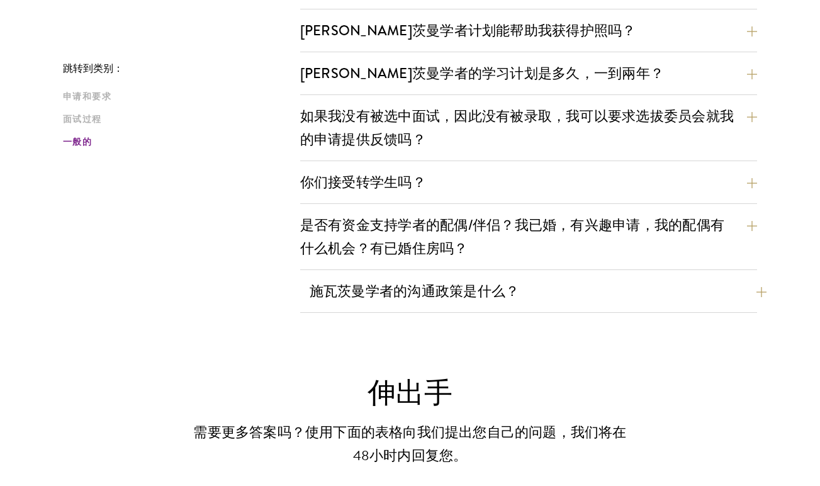
click at [638, 298] on button "施瓦茨曼学者的沟通政策是什么？" at bounding box center [537, 291] width 457 height 28
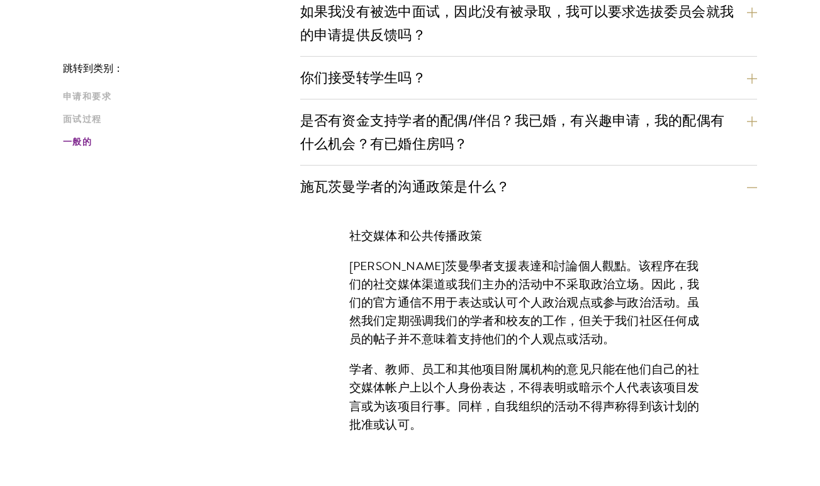
scroll to position [1969, 0]
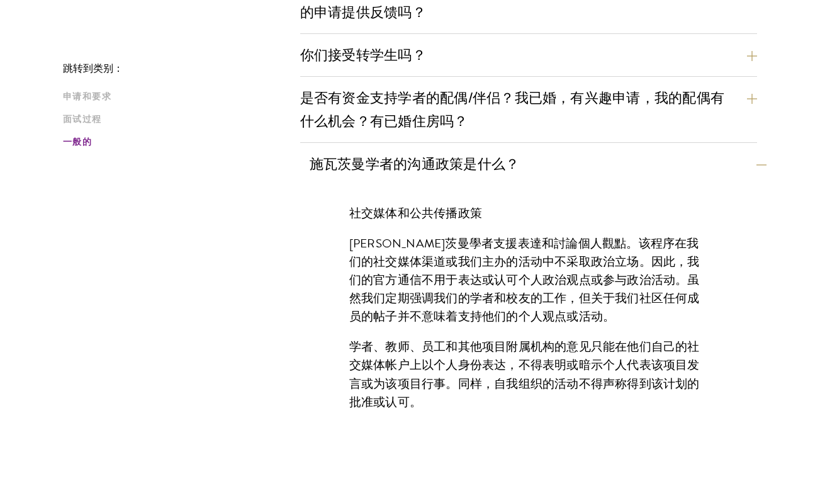
click at [647, 165] on button "施瓦茨曼学者的沟通政策是什么？" at bounding box center [537, 164] width 457 height 28
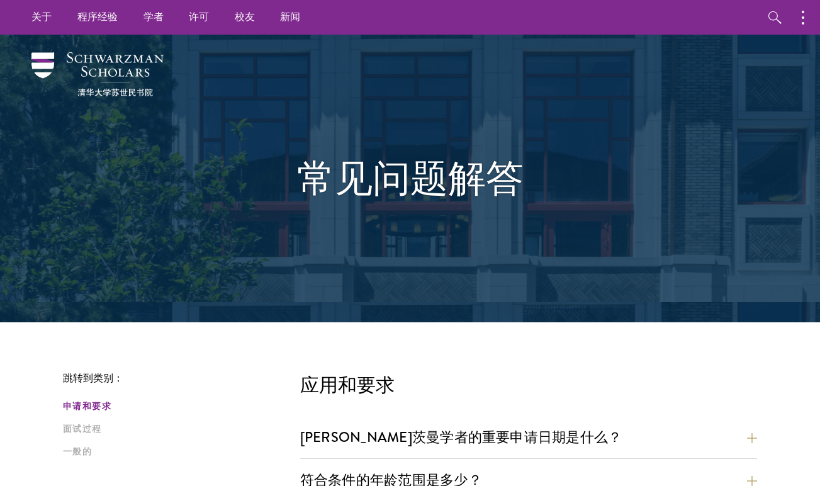
scroll to position [0, 0]
